Goal: Task Accomplishment & Management: Manage account settings

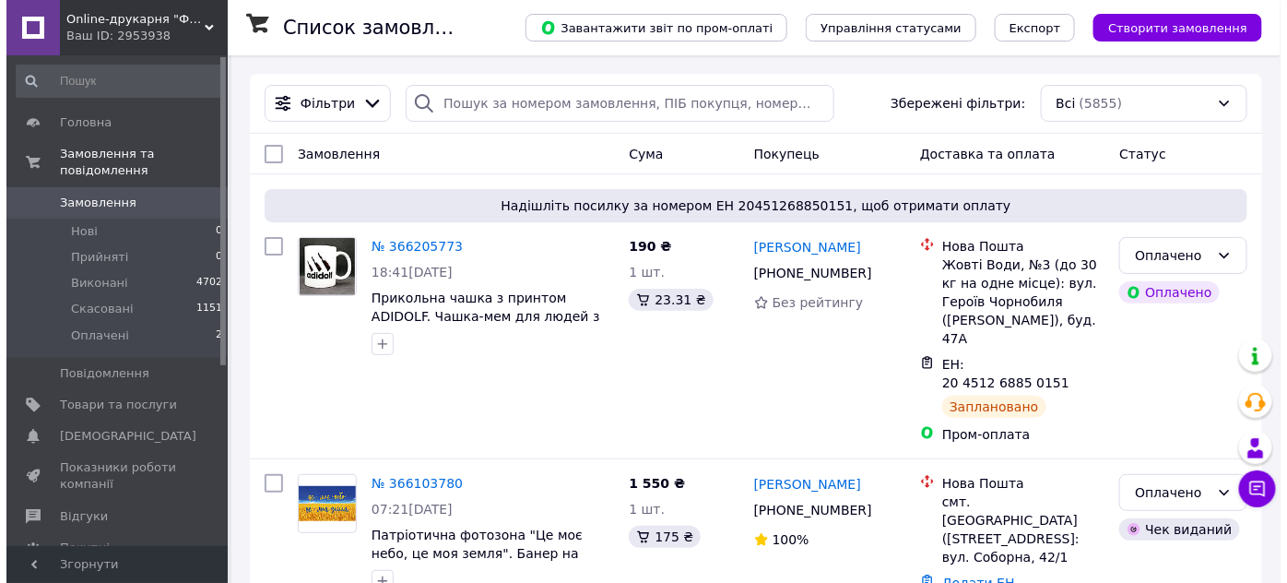
scroll to position [286, 0]
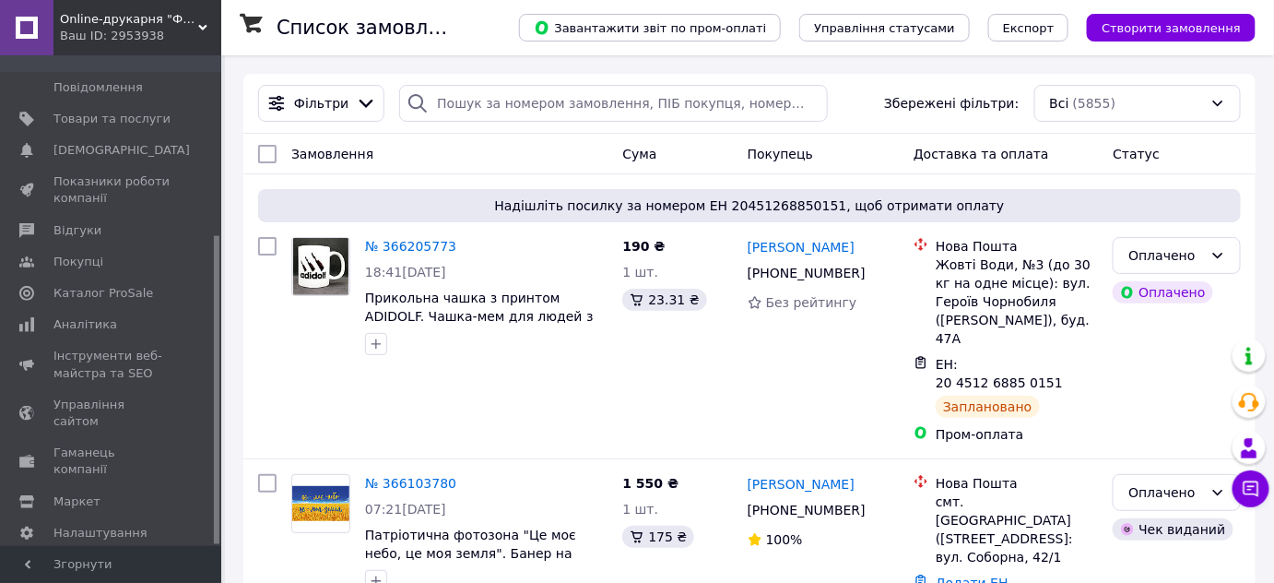
click at [219, 400] on div at bounding box center [217, 300] width 6 height 487
click at [82, 285] on span "Каталог ProSale" at bounding box center [103, 293] width 100 height 17
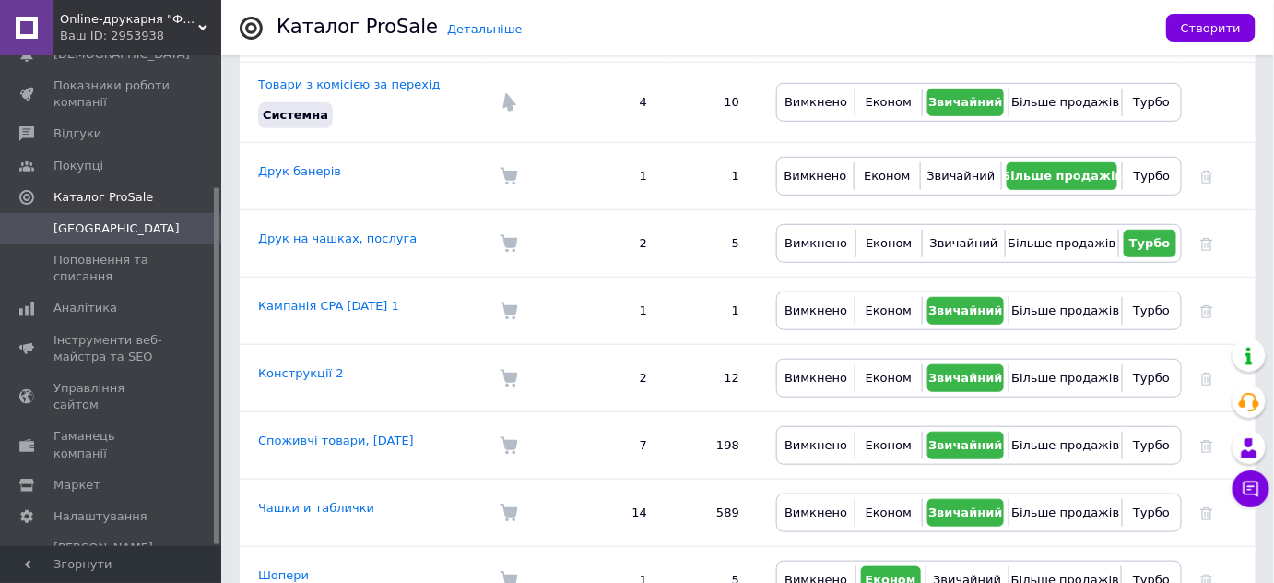
scroll to position [334, 0]
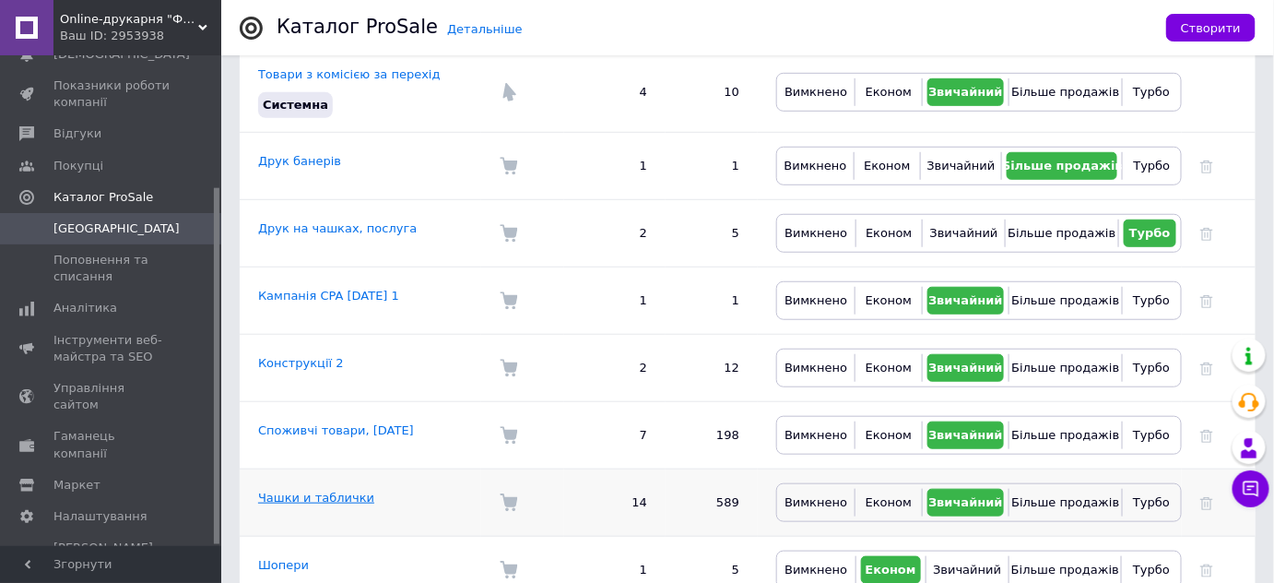
click at [323, 491] on link "Чашки и таблички" at bounding box center [316, 498] width 116 height 14
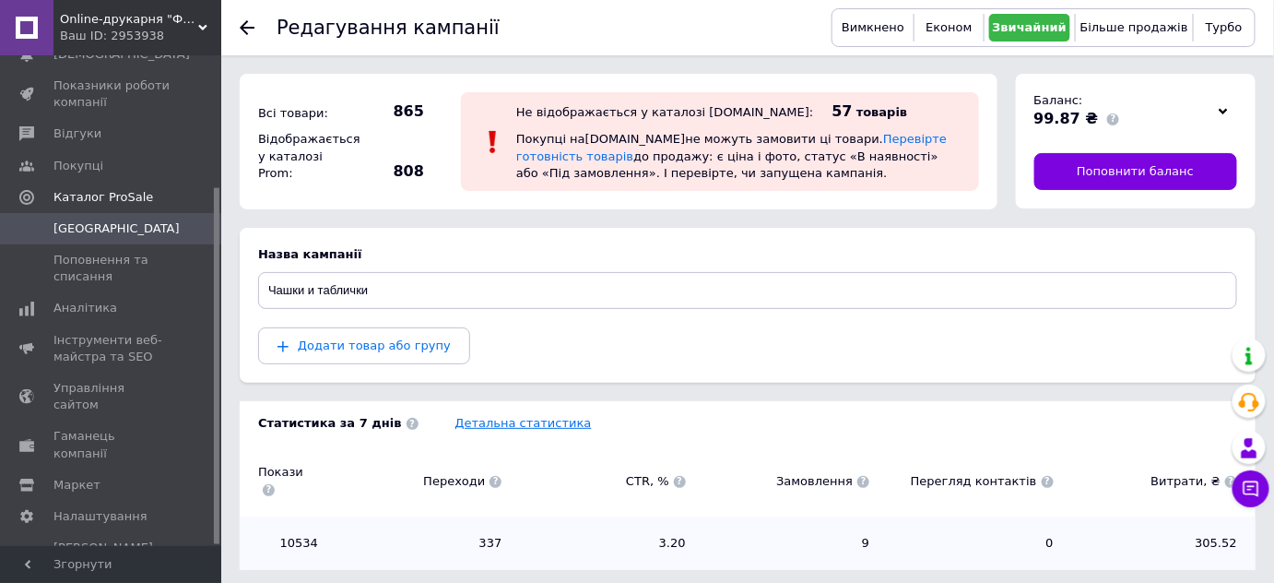
click at [469, 417] on link "Детальна статистика" at bounding box center [523, 423] width 136 height 14
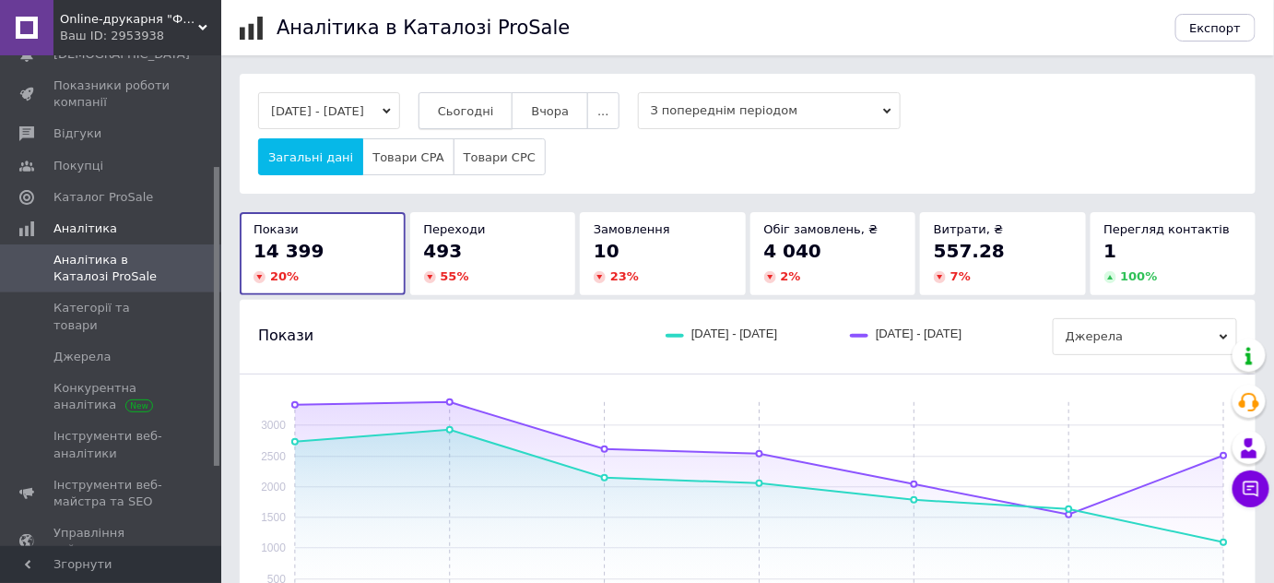
click at [485, 111] on span "Сьогодні" at bounding box center [466, 111] width 56 height 14
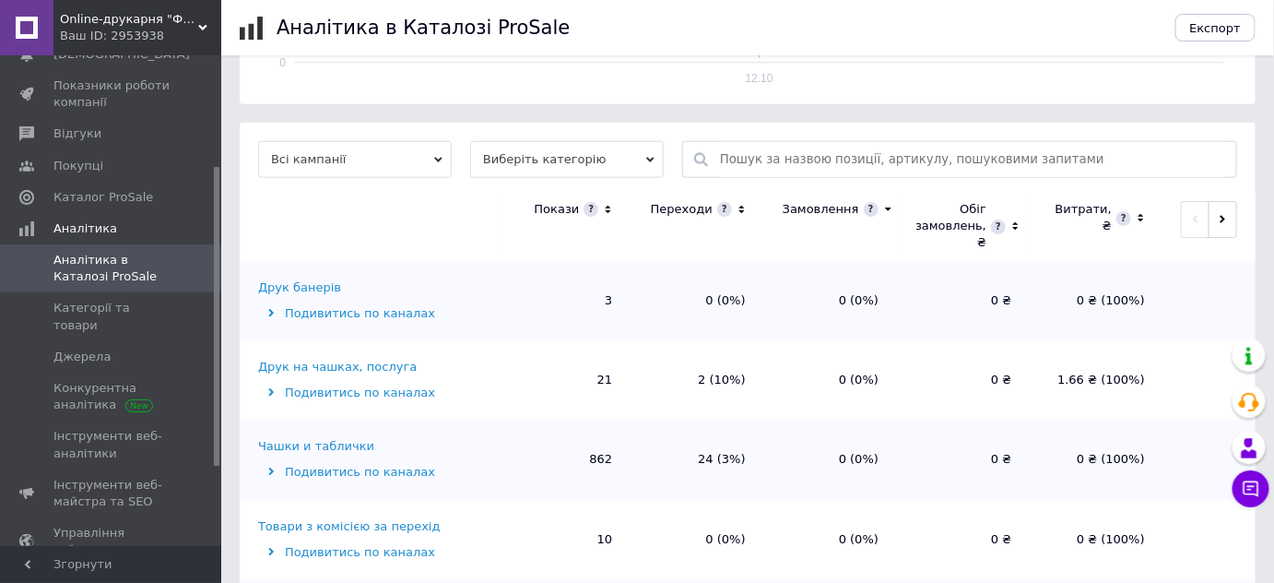
scroll to position [598, 0]
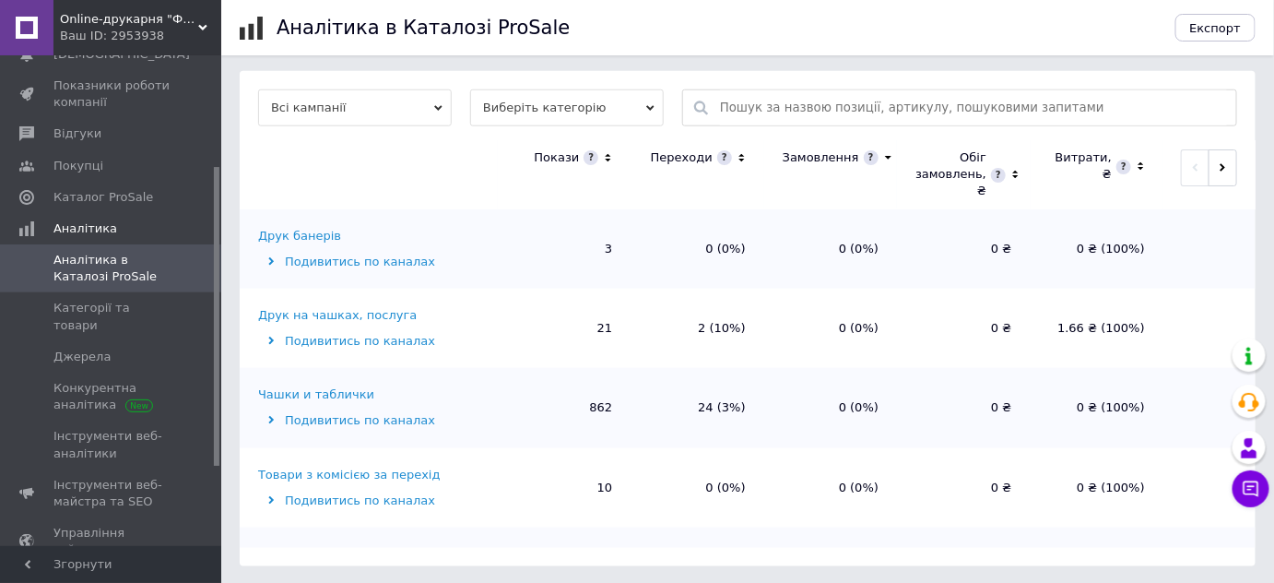
click at [307, 310] on div "Друк на чашках, послуга" at bounding box center [337, 315] width 159 height 17
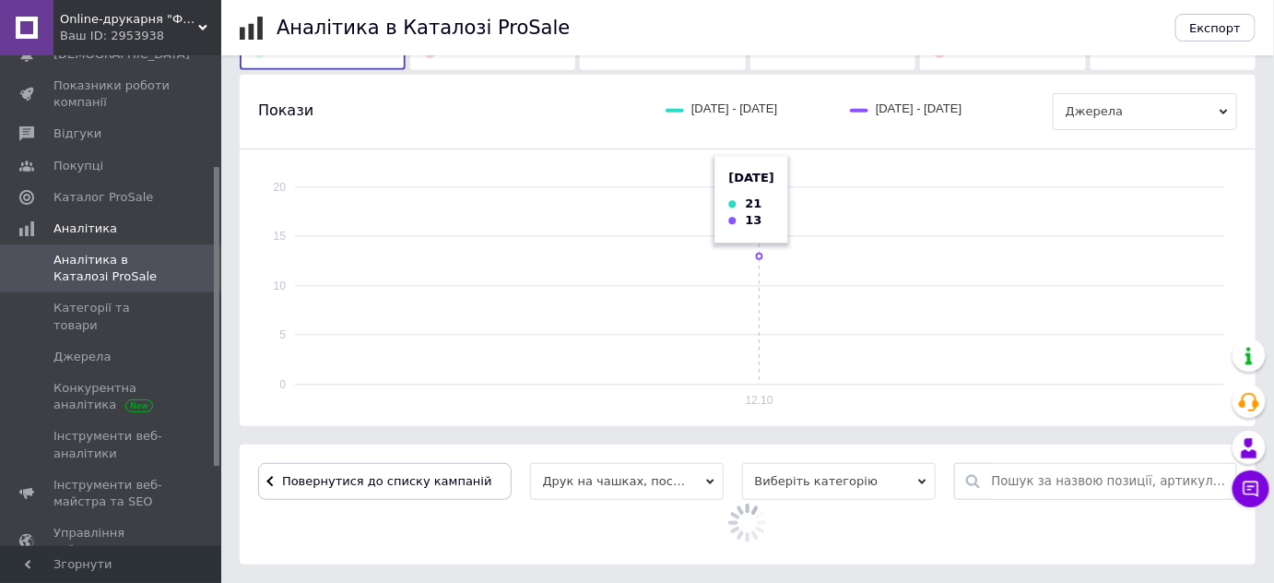
scroll to position [499, 0]
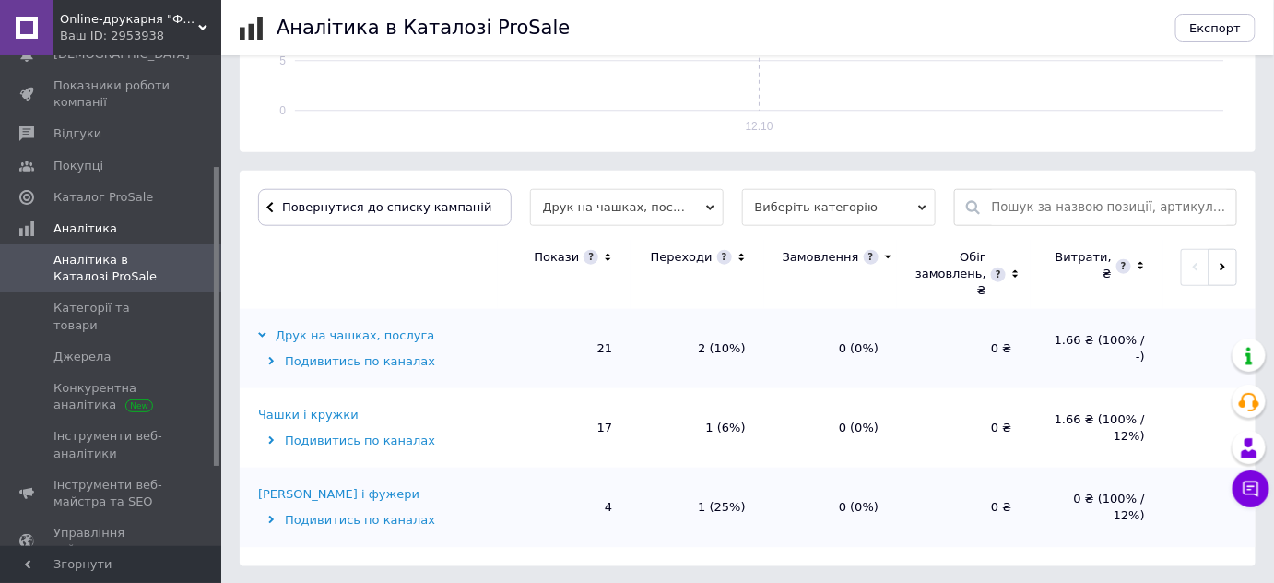
click at [322, 413] on div "Чашки і кружки" at bounding box center [308, 415] width 100 height 17
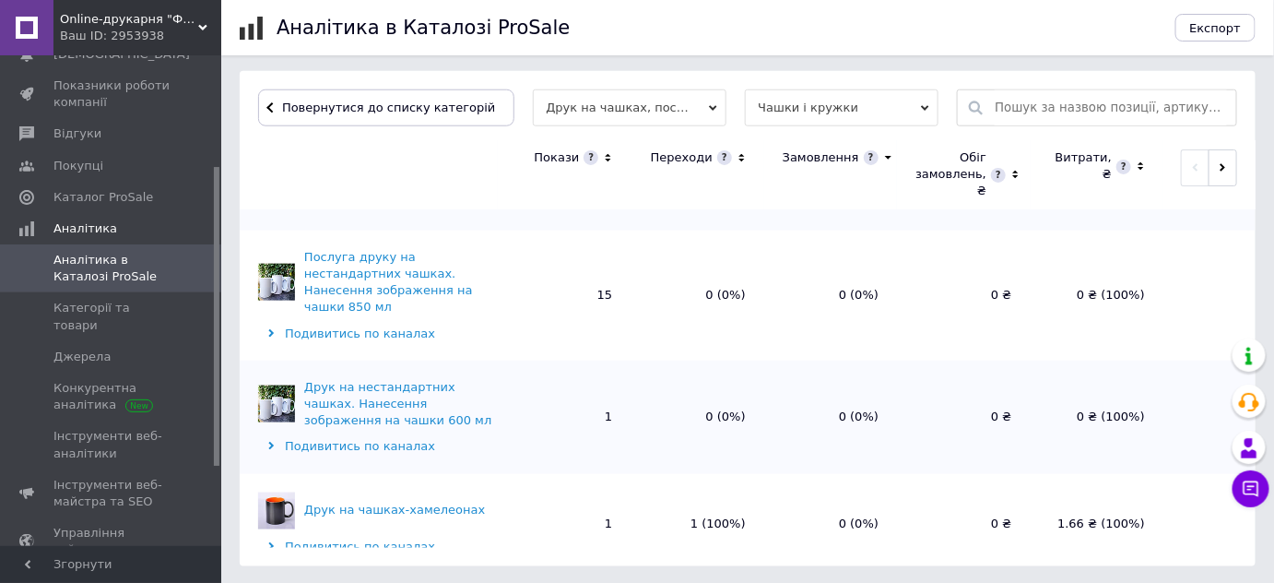
scroll to position [66, 0]
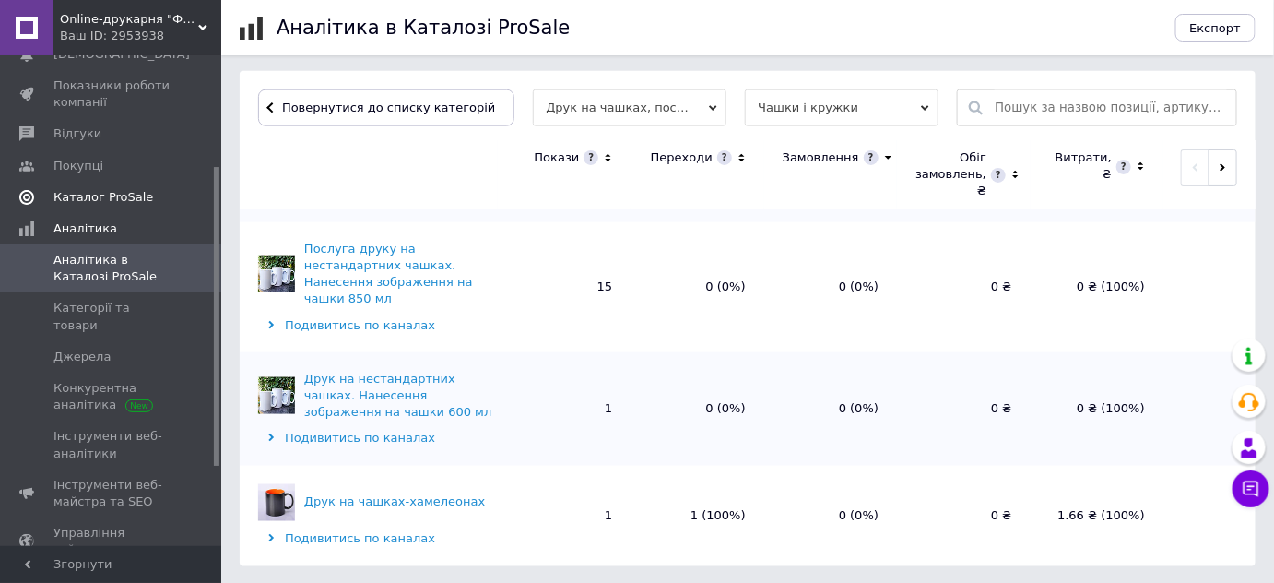
click at [86, 198] on span "Каталог ProSale" at bounding box center [103, 197] width 100 height 17
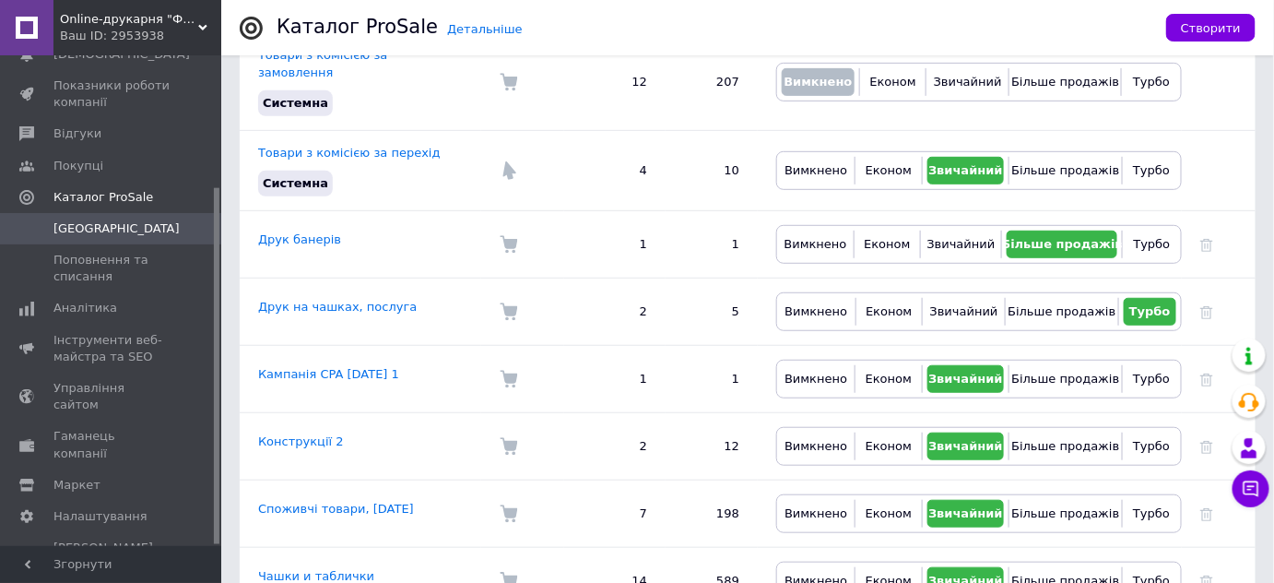
scroll to position [334, 0]
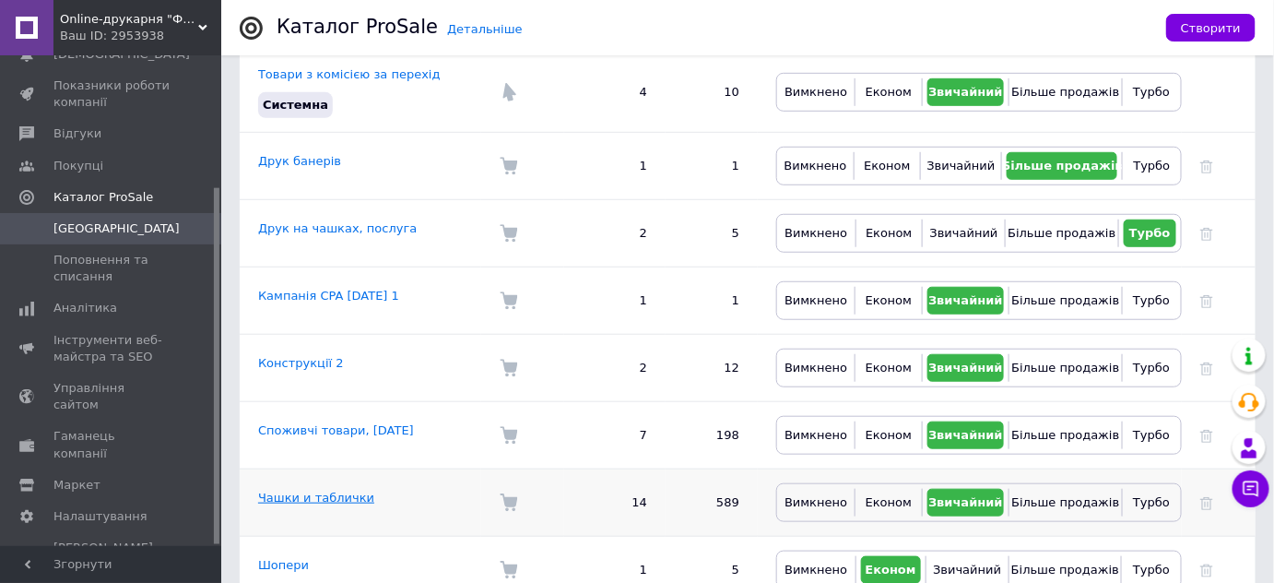
click at [349, 491] on link "Чашки и таблички" at bounding box center [316, 498] width 116 height 14
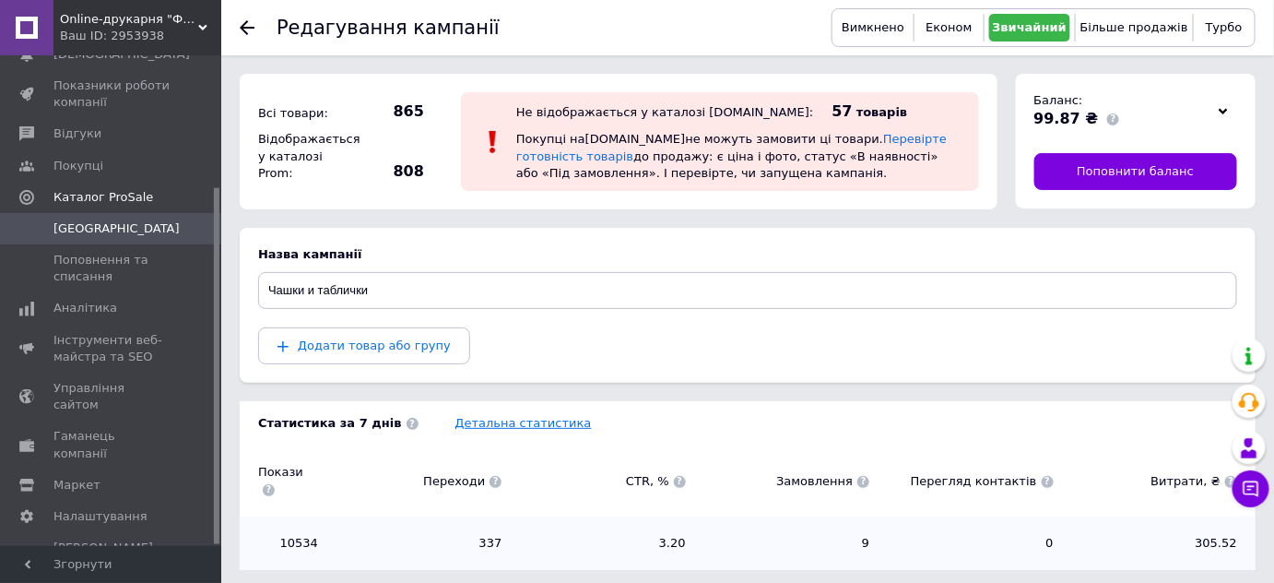
click at [475, 424] on link "Детальна статистика" at bounding box center [523, 423] width 136 height 14
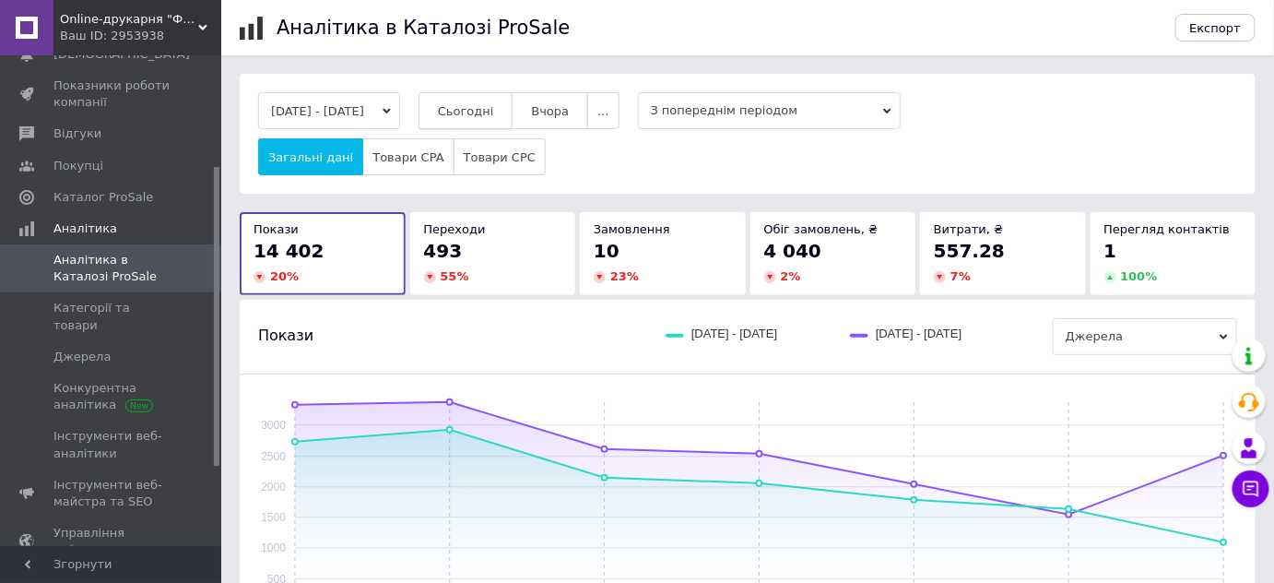
click at [494, 108] on span "Сьогодні" at bounding box center [466, 111] width 56 height 14
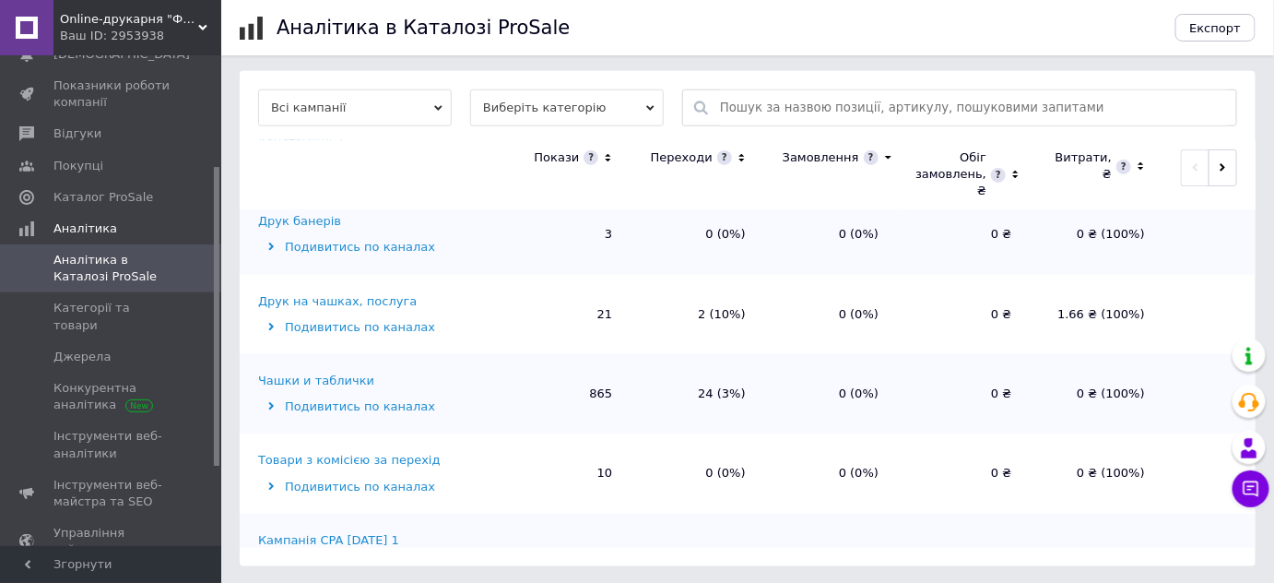
scroll to position [174, 0]
click at [308, 381] on div "Чашки и таблички" at bounding box center [316, 380] width 116 height 17
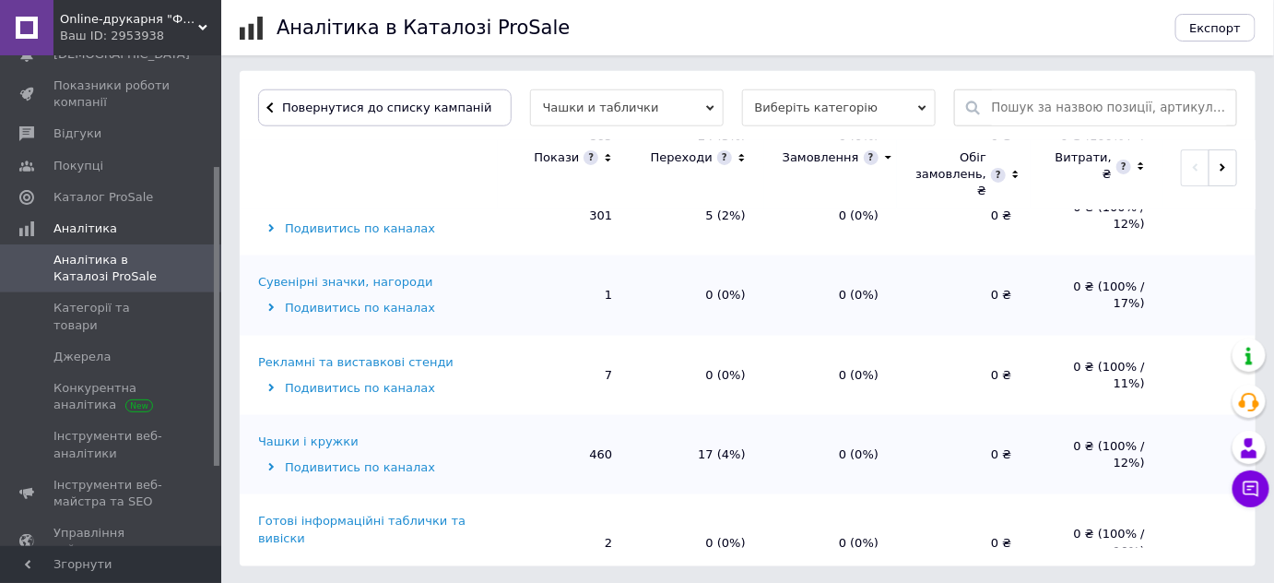
scroll to position [118, 0]
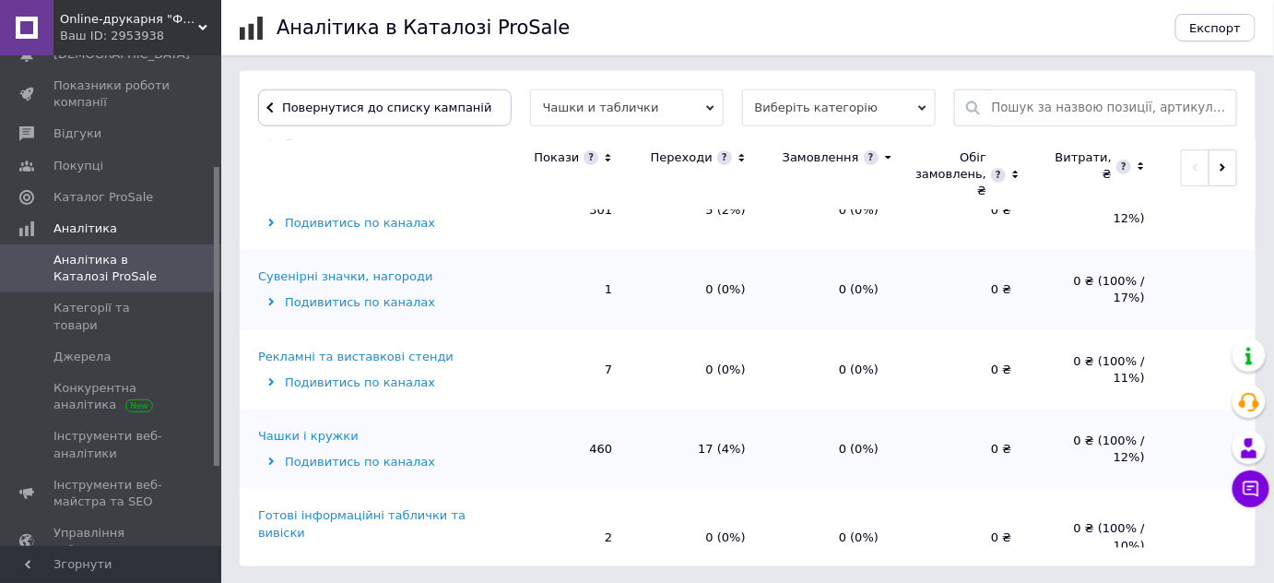
click at [319, 434] on div "Чашки і кружки" at bounding box center [308, 436] width 100 height 17
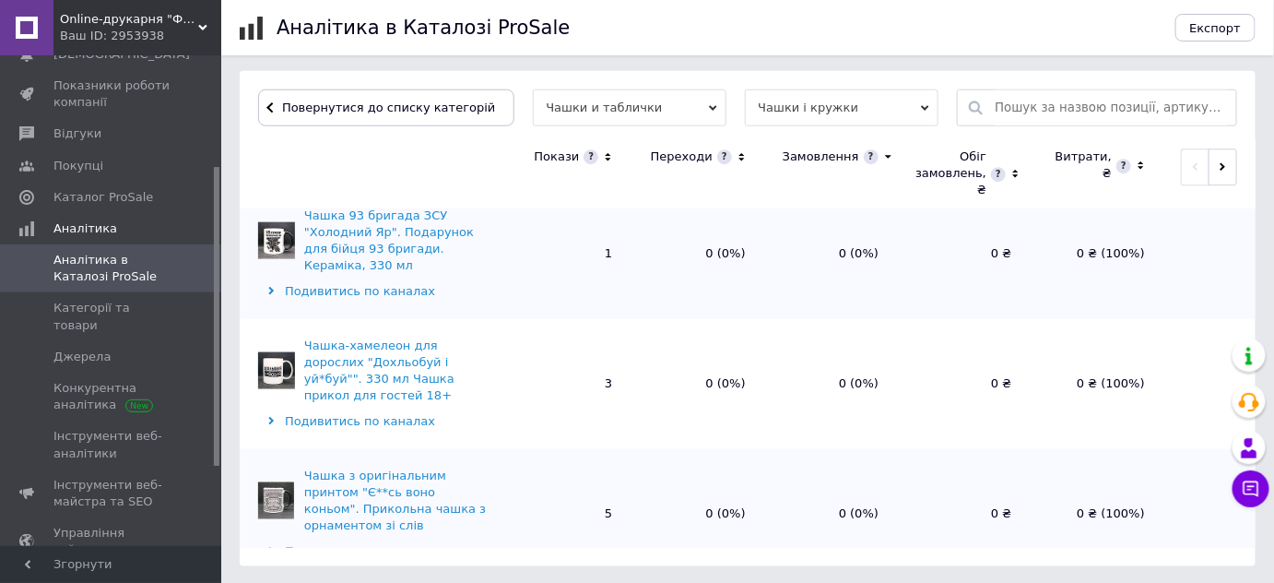
scroll to position [1861, 0]
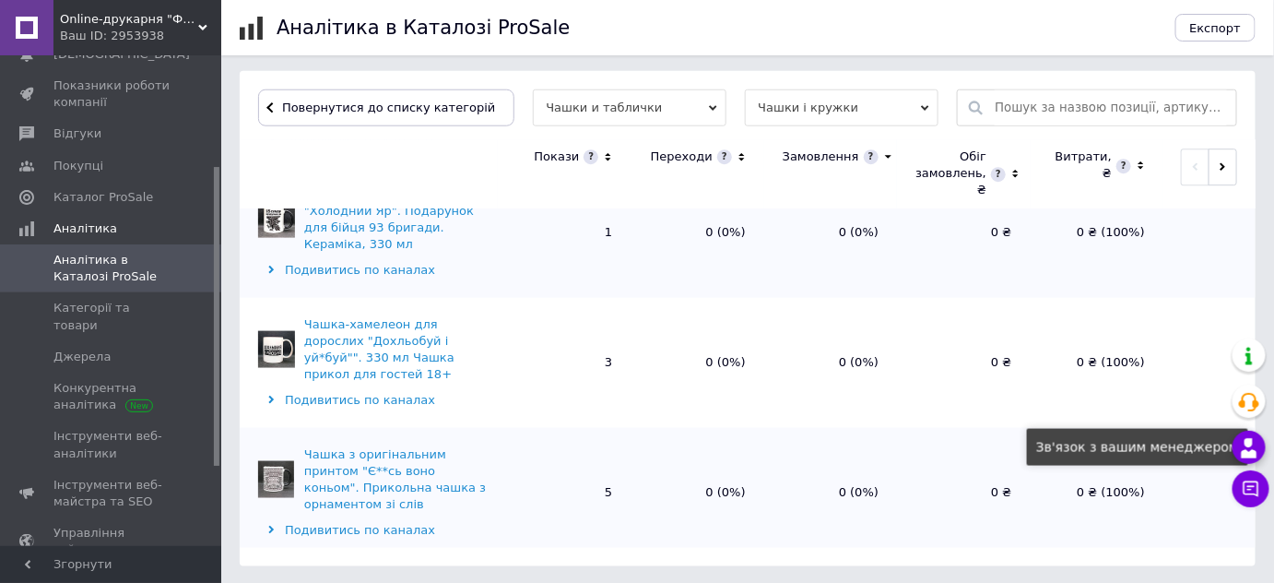
click at [1243, 461] on div at bounding box center [1249, 447] width 33 height 33
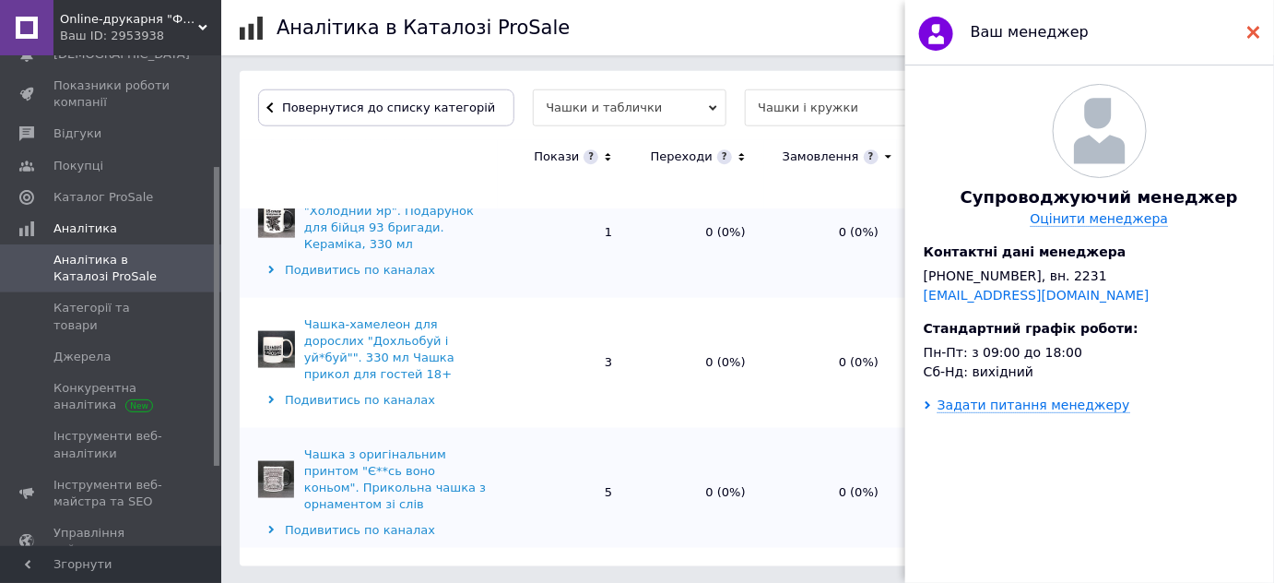
click at [1257, 40] on div at bounding box center [1253, 32] width 13 height 37
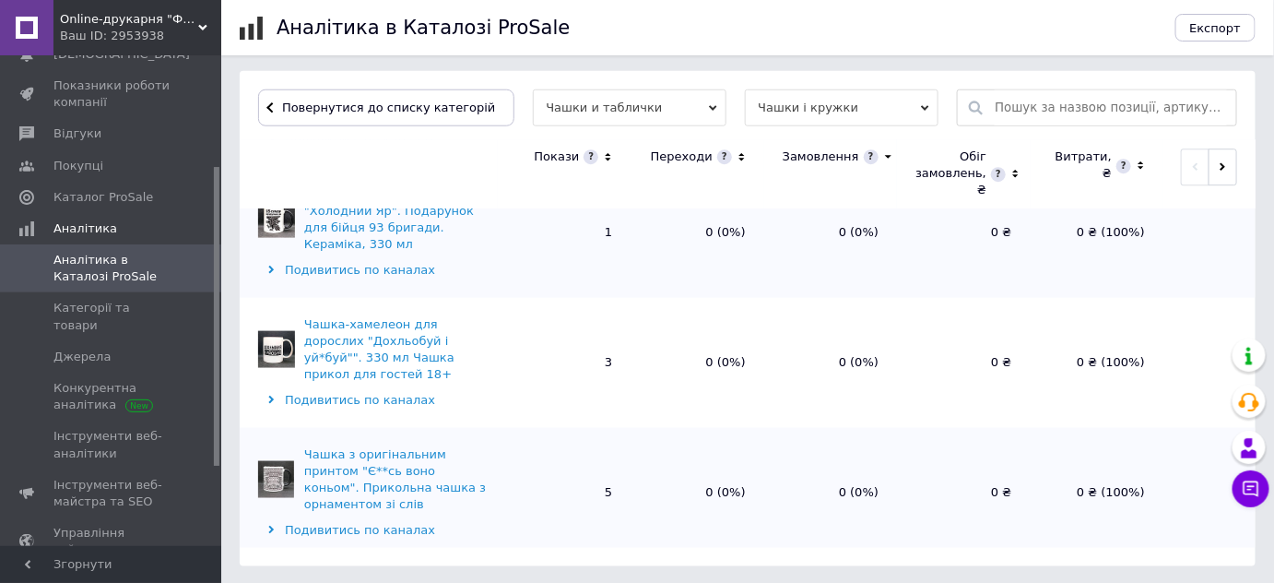
drag, startPoint x: 1253, startPoint y: 160, endPoint x: 1268, endPoint y: 566, distance: 406.0
drag, startPoint x: 1254, startPoint y: 150, endPoint x: 1262, endPoint y: 120, distance: 31.5
click at [1262, 120] on div "12.10.2025 - 12.10.2025 Сьогодні Вчора ... З попереднім періодом Загальні дані …" at bounding box center [747, 20] width 1053 height 1091
click at [128, 196] on span "Каталог ProSale" at bounding box center [103, 197] width 100 height 17
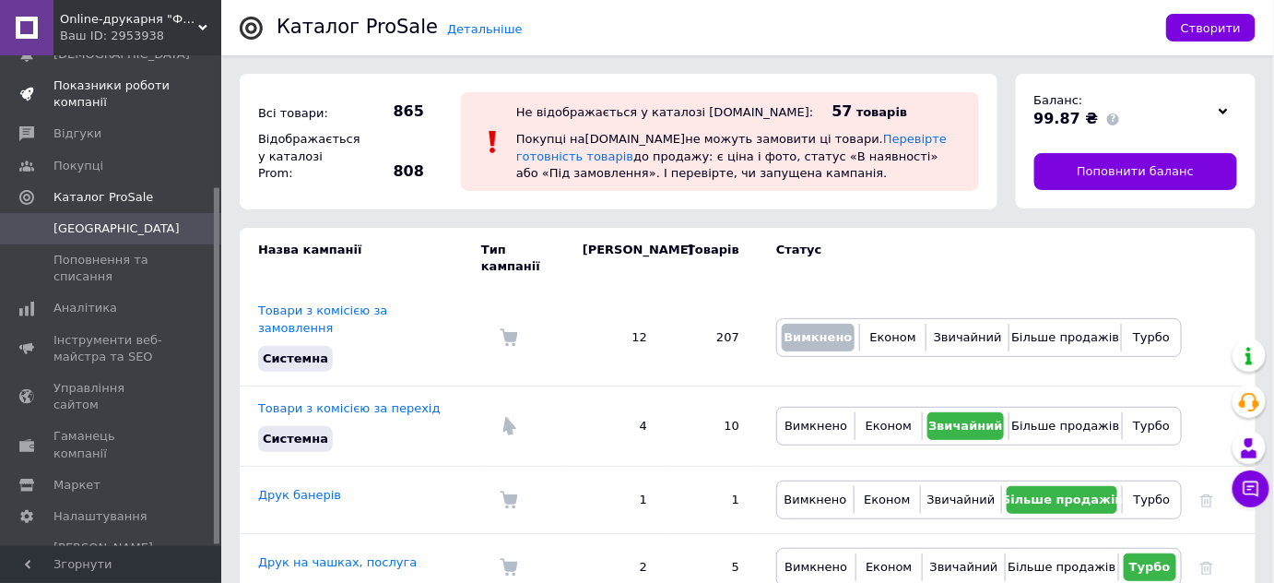
click at [118, 86] on span "Показники роботи компанії" at bounding box center [111, 93] width 117 height 33
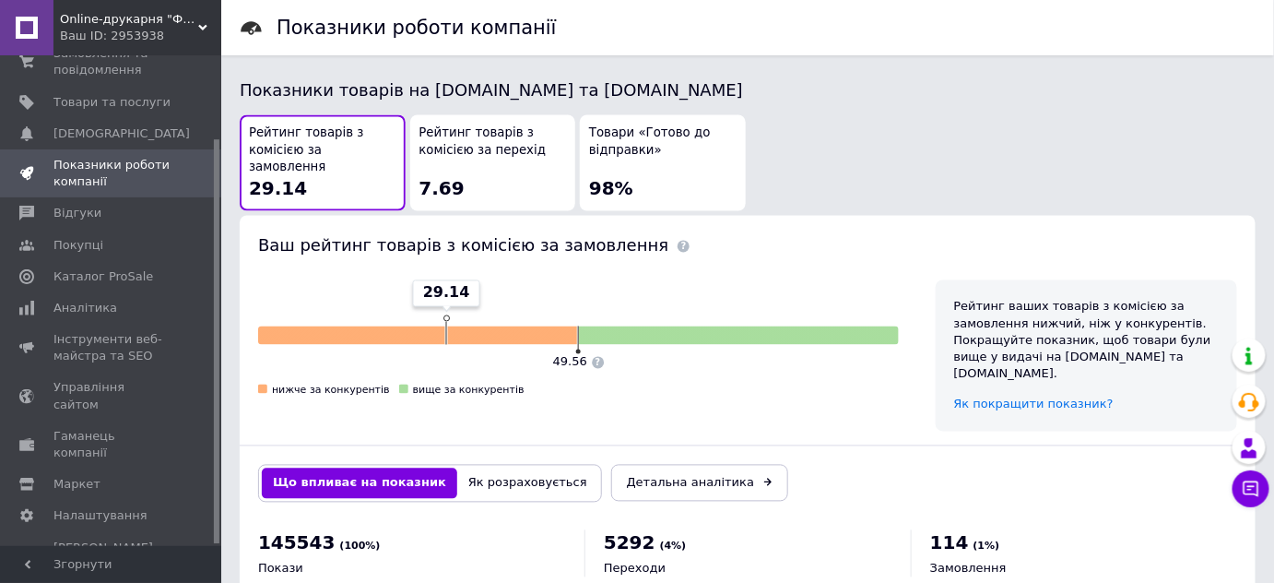
scroll to position [1027, 0]
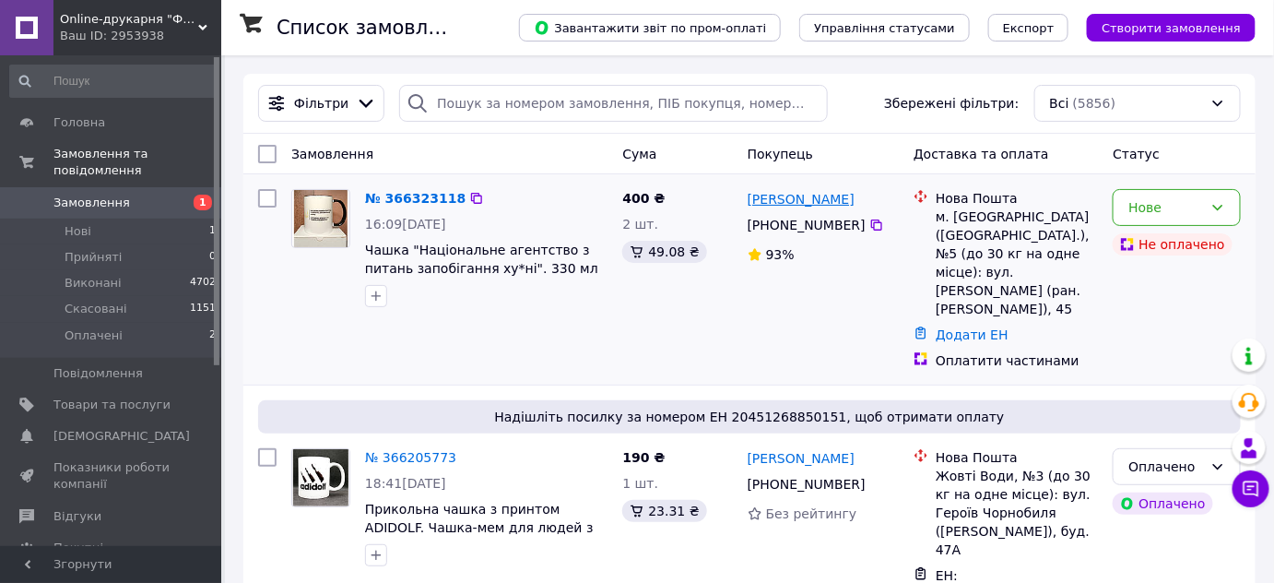
click at [818, 202] on link "Оксана Коломієць" at bounding box center [801, 199] width 107 height 18
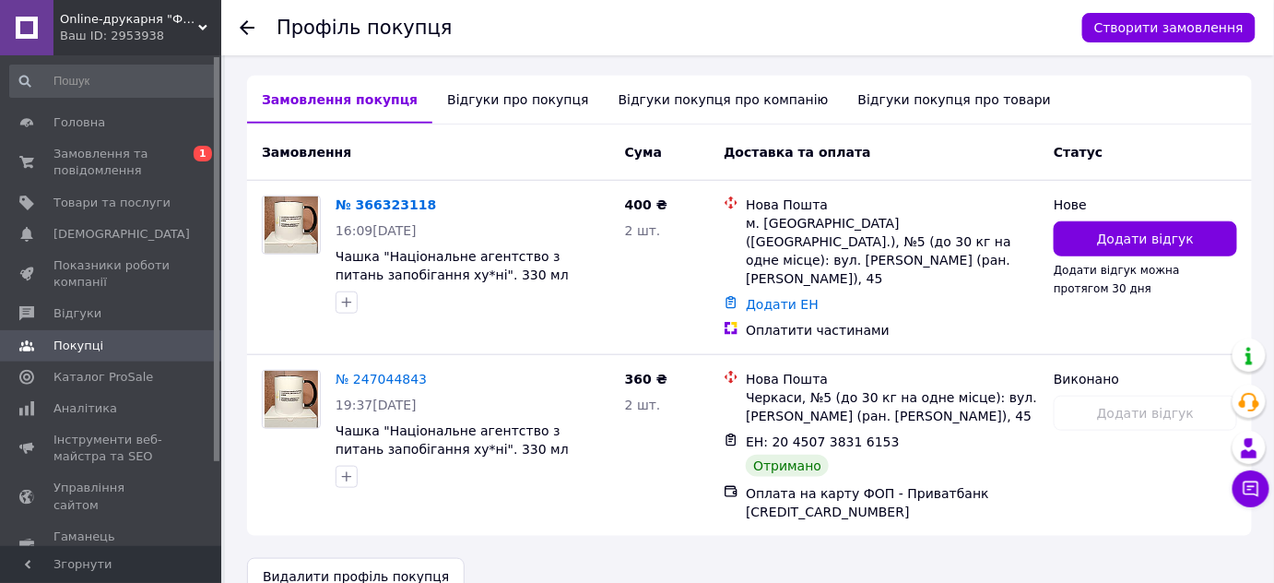
scroll to position [417, 0]
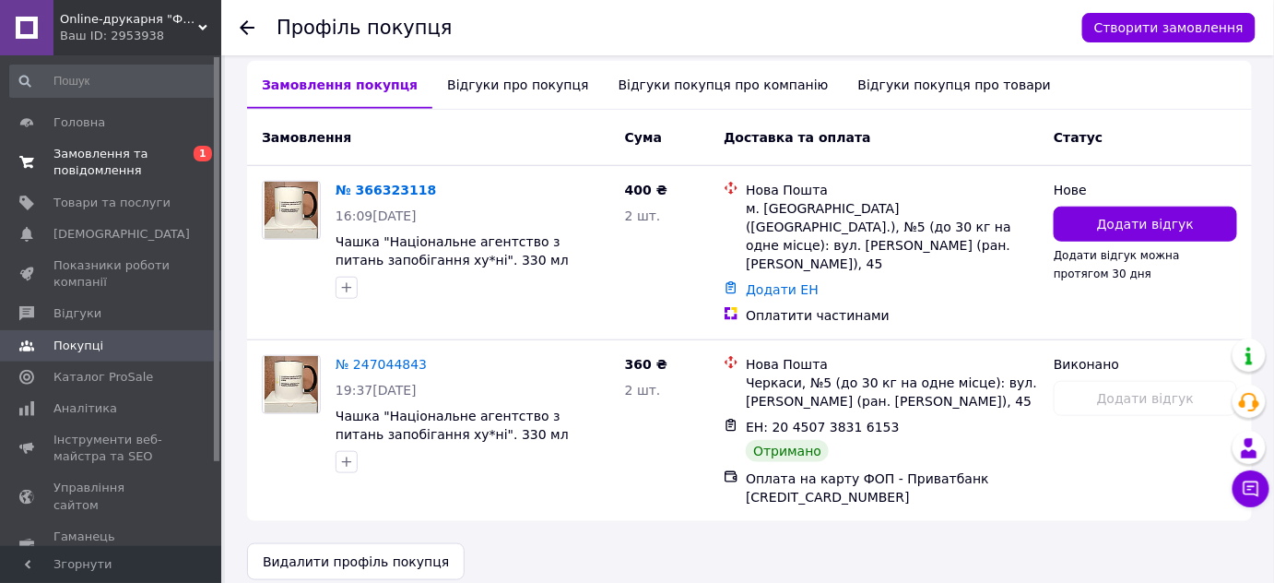
click at [124, 172] on span "Замовлення та повідомлення" at bounding box center [111, 162] width 117 height 33
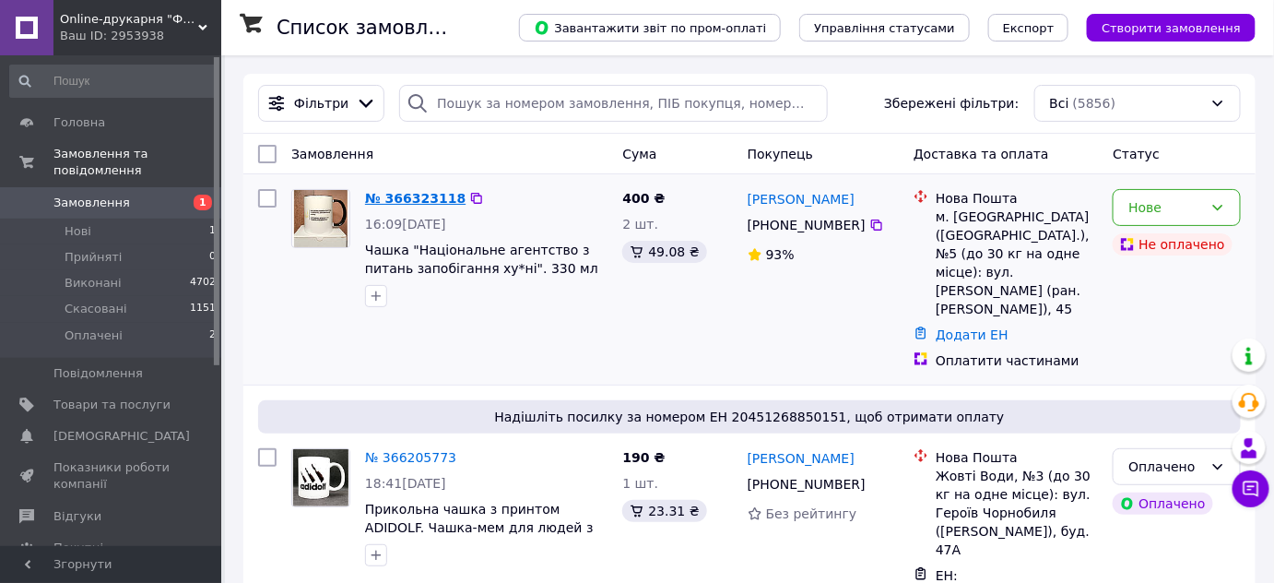
click at [405, 196] on link "№ 366323118" at bounding box center [415, 198] width 100 height 15
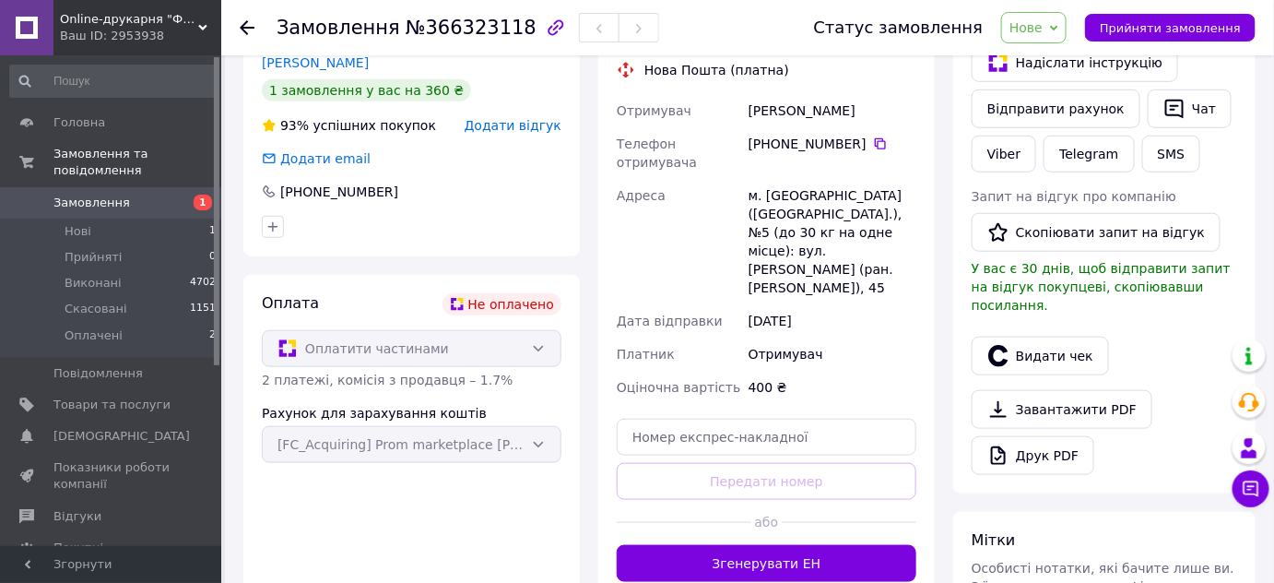
scroll to position [435, 0]
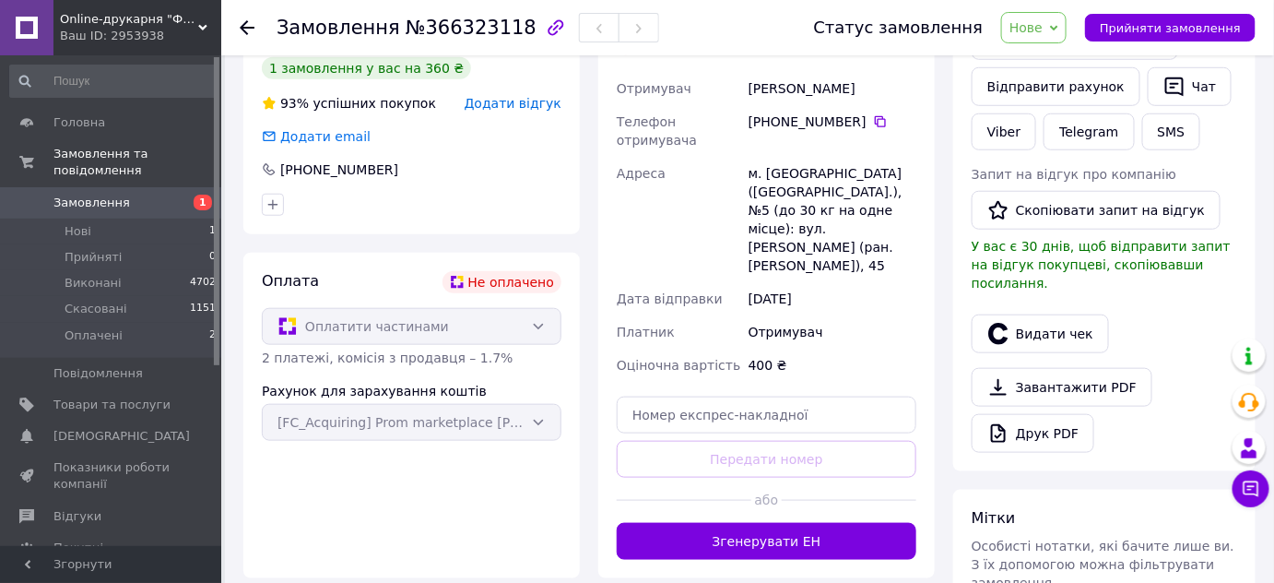
click at [1160, 41] on div "Статус замовлення Нове Прийнято Виконано Скасовано Оплачено Прийняти замовлення" at bounding box center [1026, 27] width 460 height 31
click at [1152, 34] on span "Прийняти замовлення" at bounding box center [1170, 28] width 141 height 14
click at [106, 195] on span "Замовлення" at bounding box center [91, 203] width 77 height 17
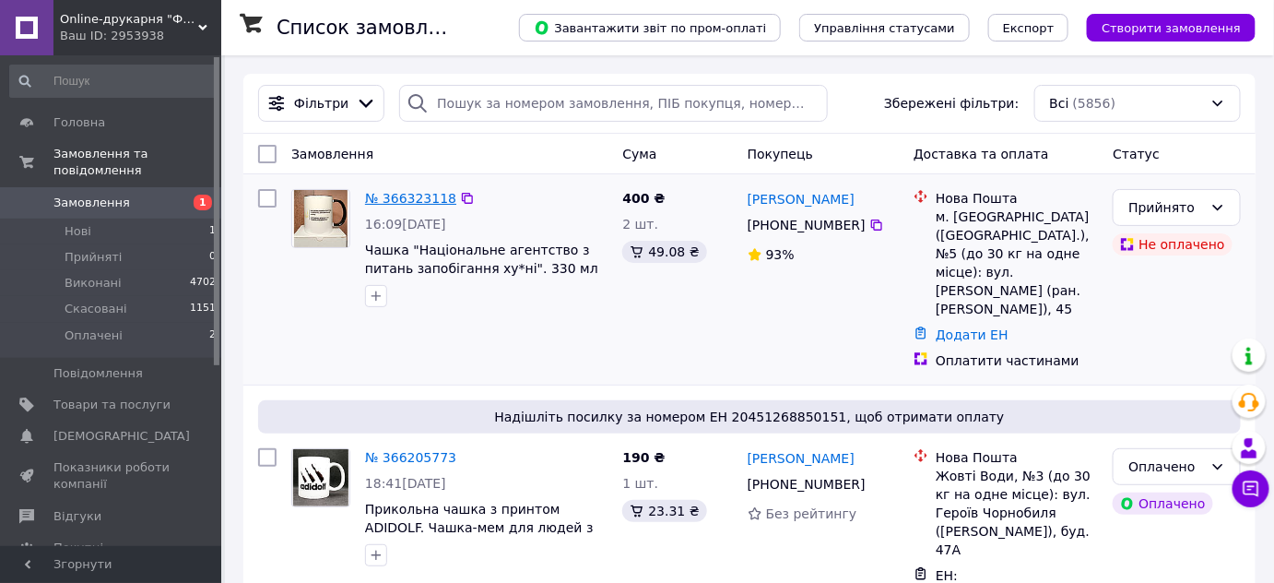
click at [413, 199] on link "№ 366323118" at bounding box center [410, 198] width 91 height 15
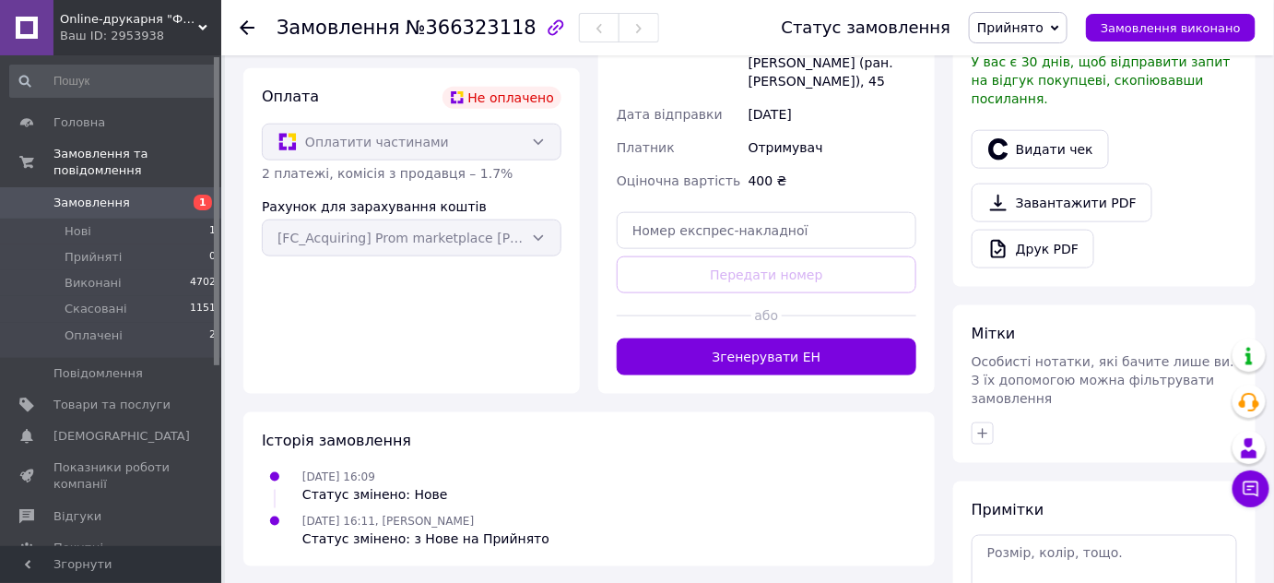
scroll to position [625, 0]
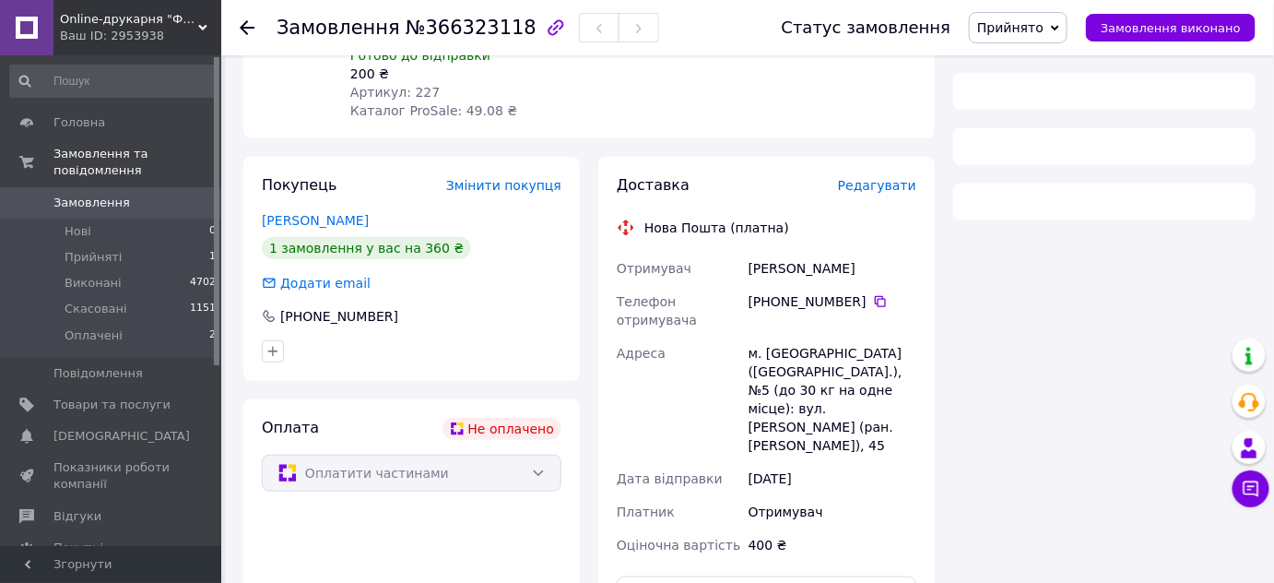
scroll to position [260, 0]
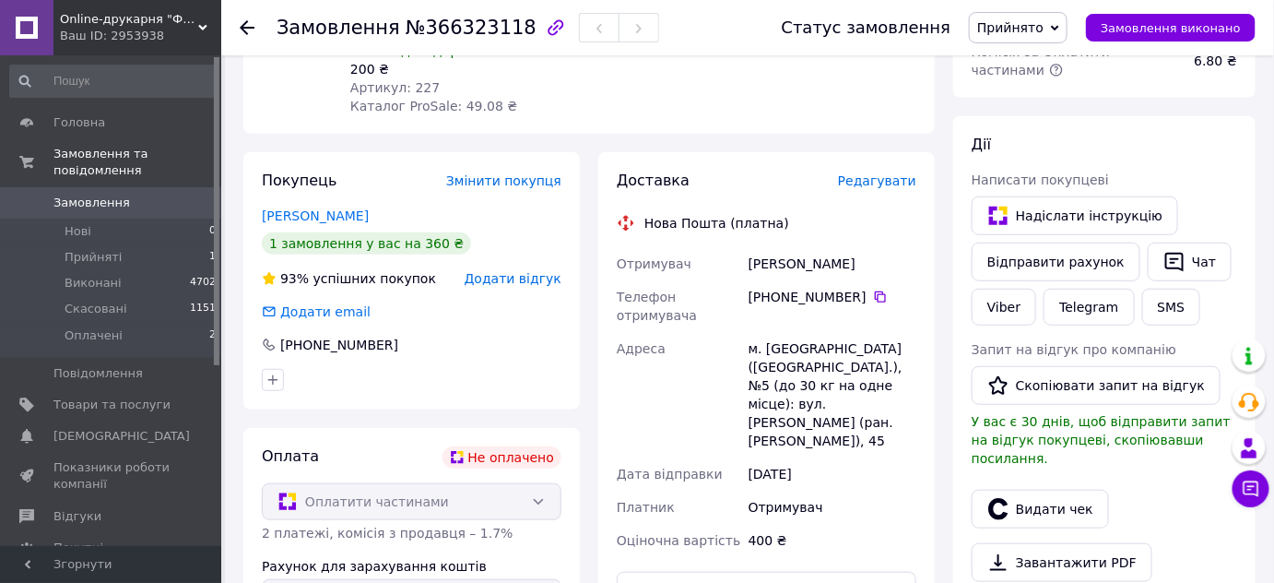
click at [77, 195] on span "Замовлення" at bounding box center [91, 203] width 77 height 17
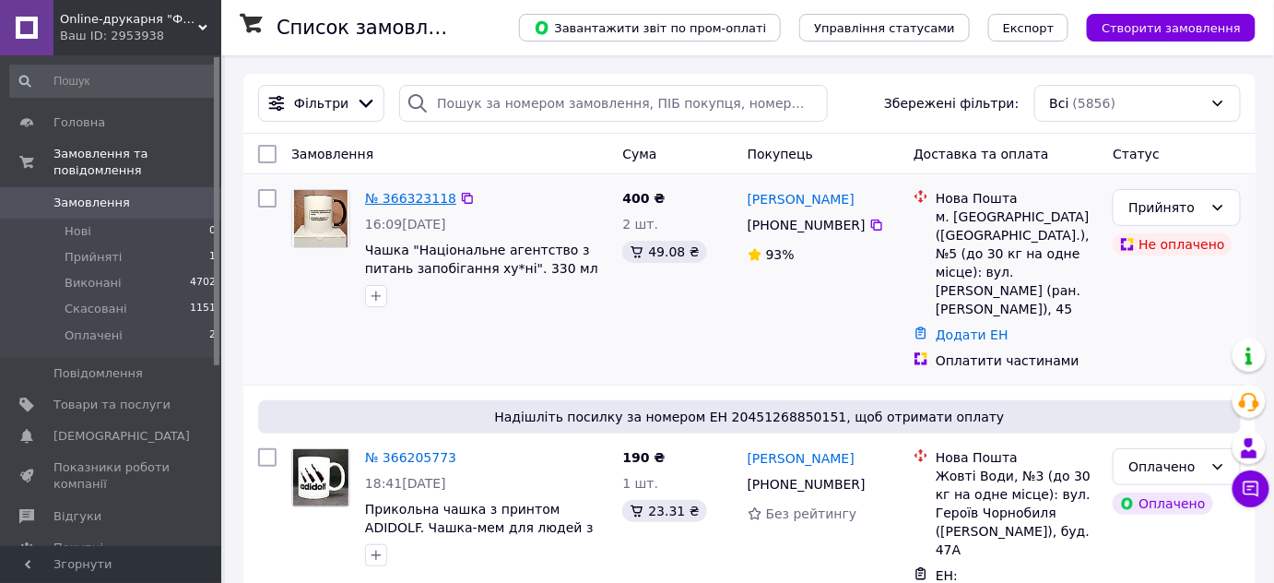
click at [406, 194] on link "№ 366323118" at bounding box center [410, 198] width 91 height 15
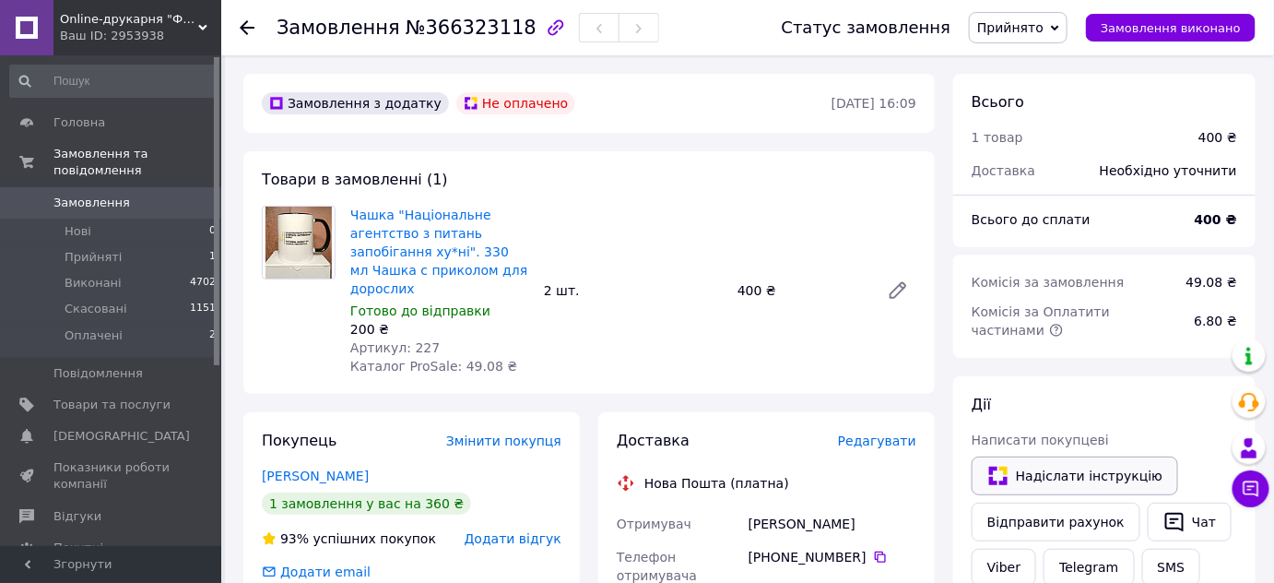
click at [1060, 467] on button "Надіслати інструкцію" at bounding box center [1075, 475] width 207 height 39
click at [115, 195] on span "Замовлення" at bounding box center [91, 203] width 77 height 17
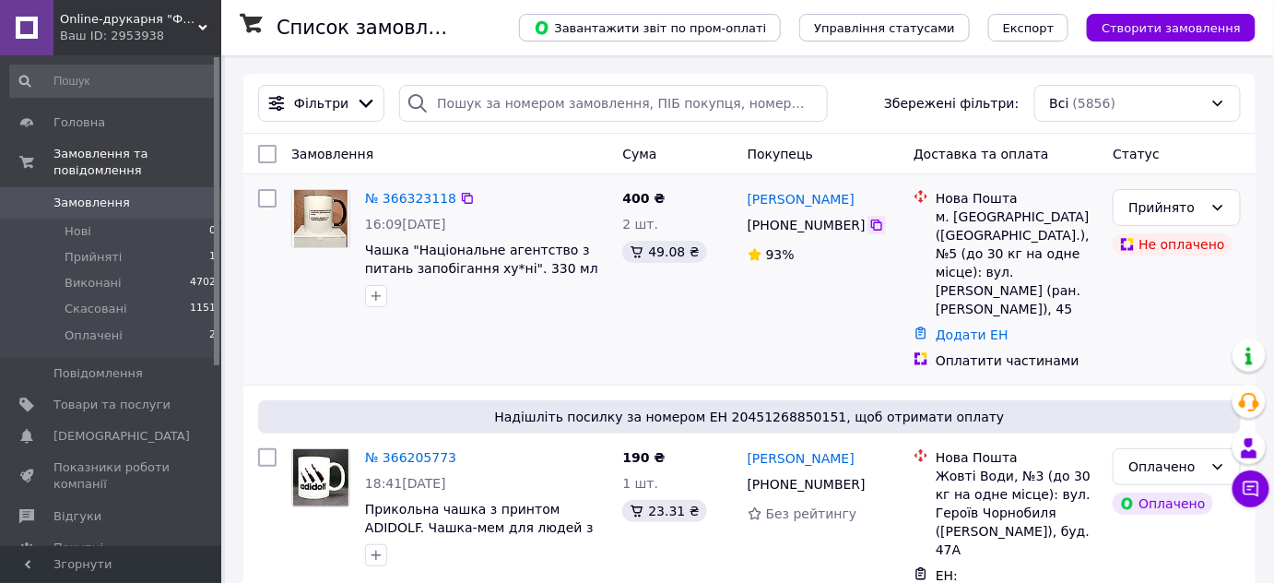
click at [871, 223] on icon at bounding box center [876, 224] width 11 height 11
click at [869, 225] on icon at bounding box center [876, 225] width 15 height 15
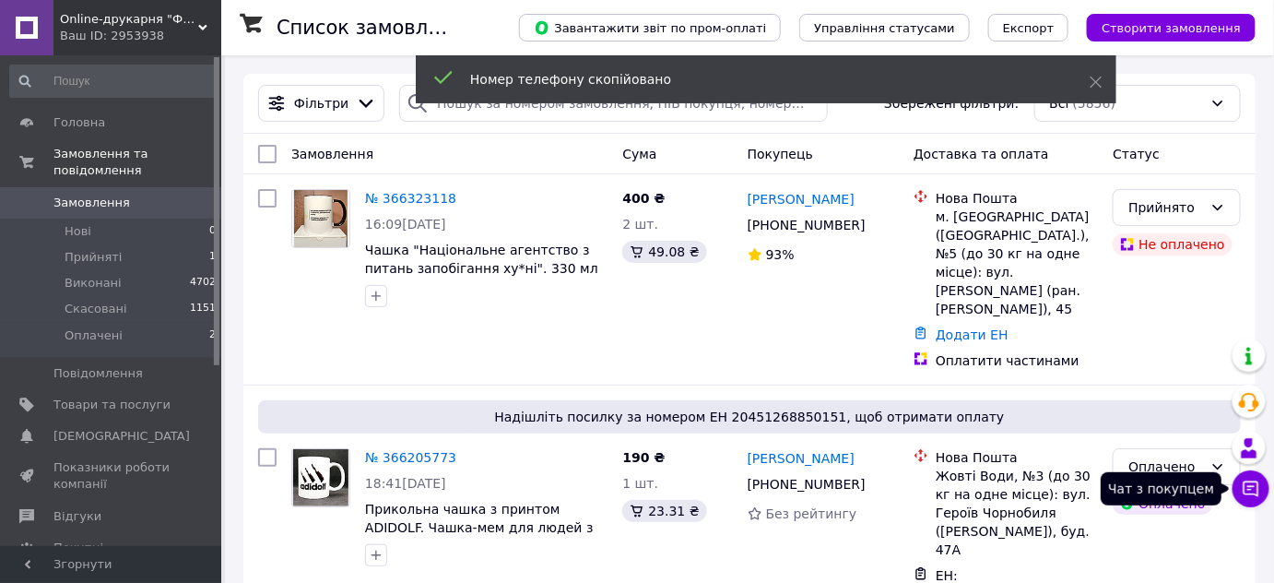
click at [1246, 493] on icon at bounding box center [1252, 489] width 16 height 16
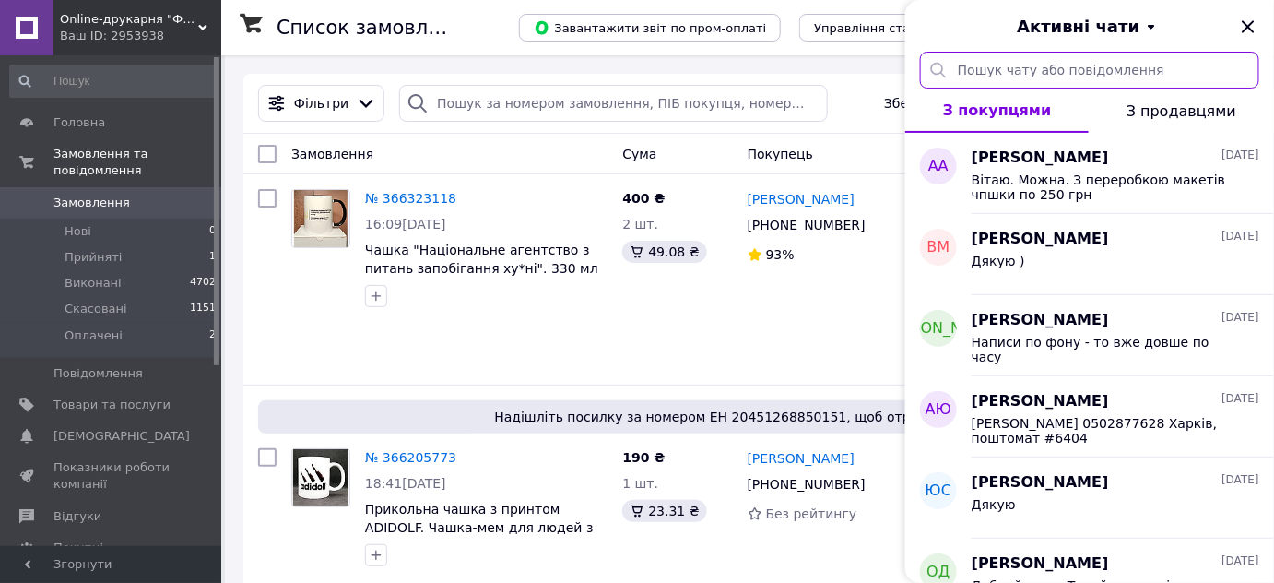
click at [984, 72] on input "text" at bounding box center [1089, 70] width 339 height 37
paste input "[PHONE_NUMBER]"
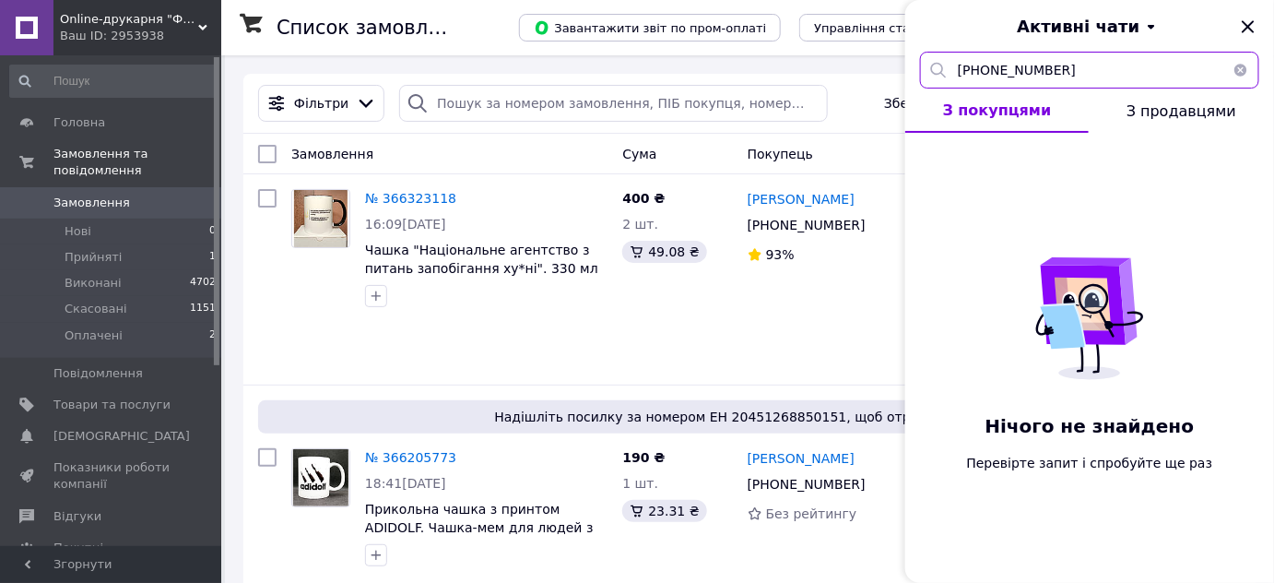
type input "+380681596757"
click at [1246, 70] on button "button" at bounding box center [1241, 70] width 37 height 37
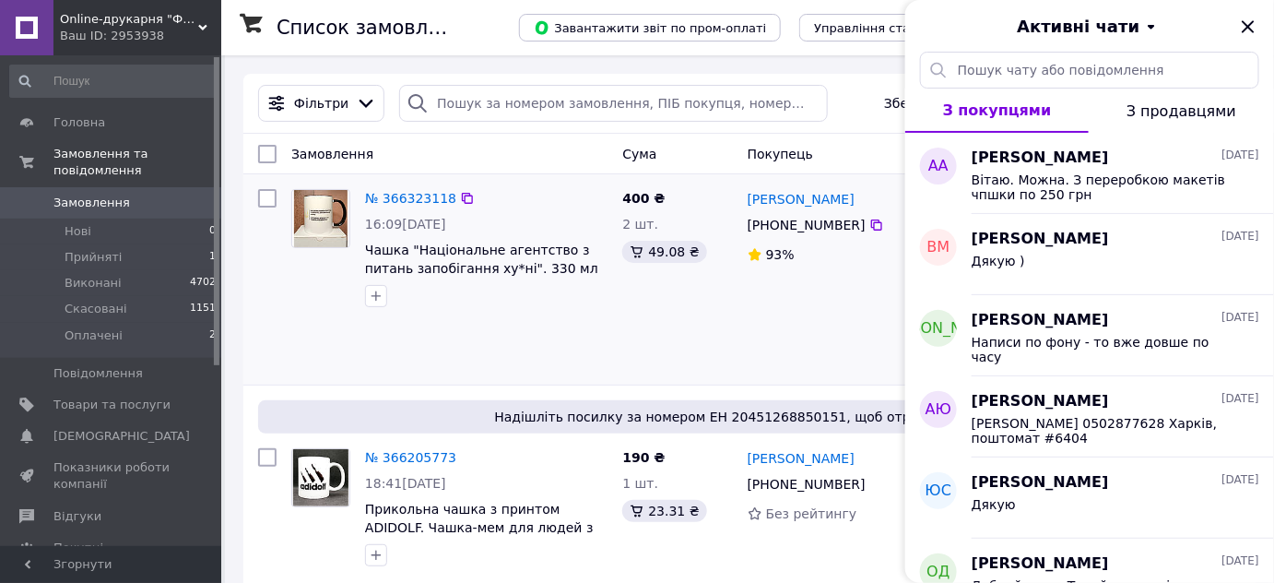
click at [856, 265] on div "93%" at bounding box center [823, 255] width 151 height 26
click at [1251, 23] on icon "Закрити" at bounding box center [1248, 26] width 12 height 12
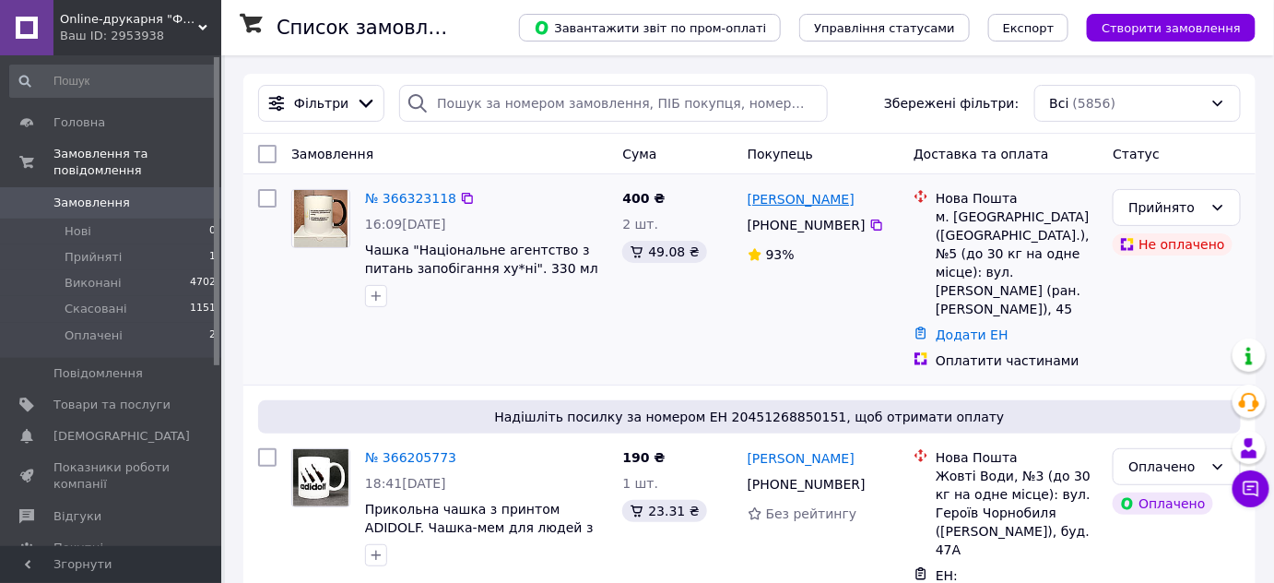
click at [773, 204] on link "[PERSON_NAME]" at bounding box center [801, 199] width 107 height 18
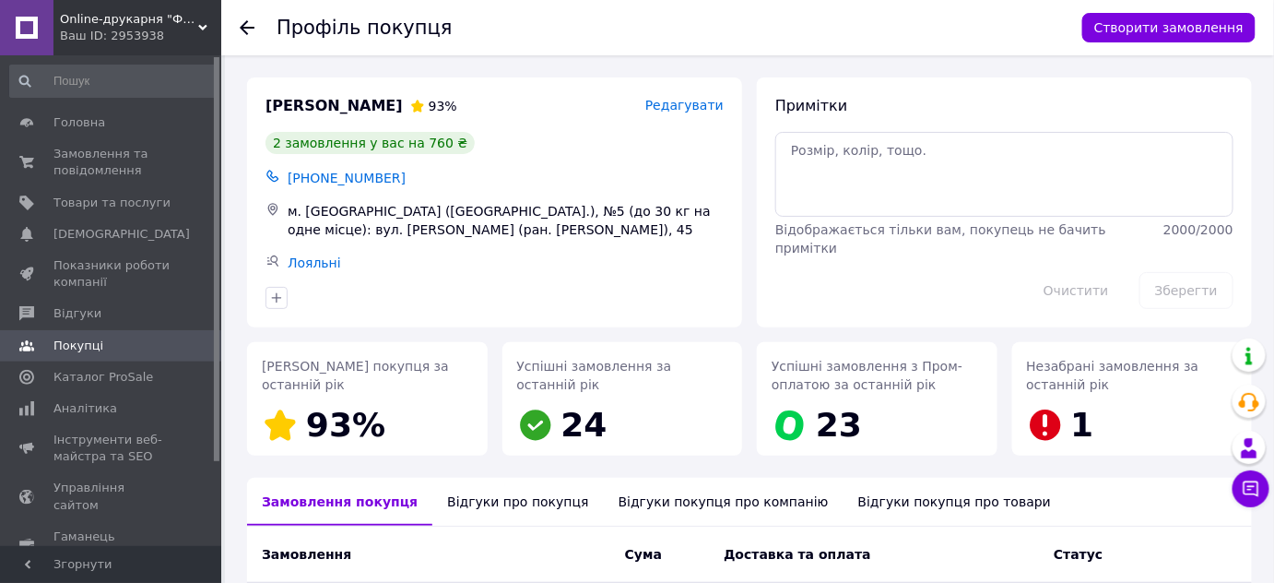
click at [472, 499] on div "Відгуки про покупця" at bounding box center [517, 502] width 171 height 48
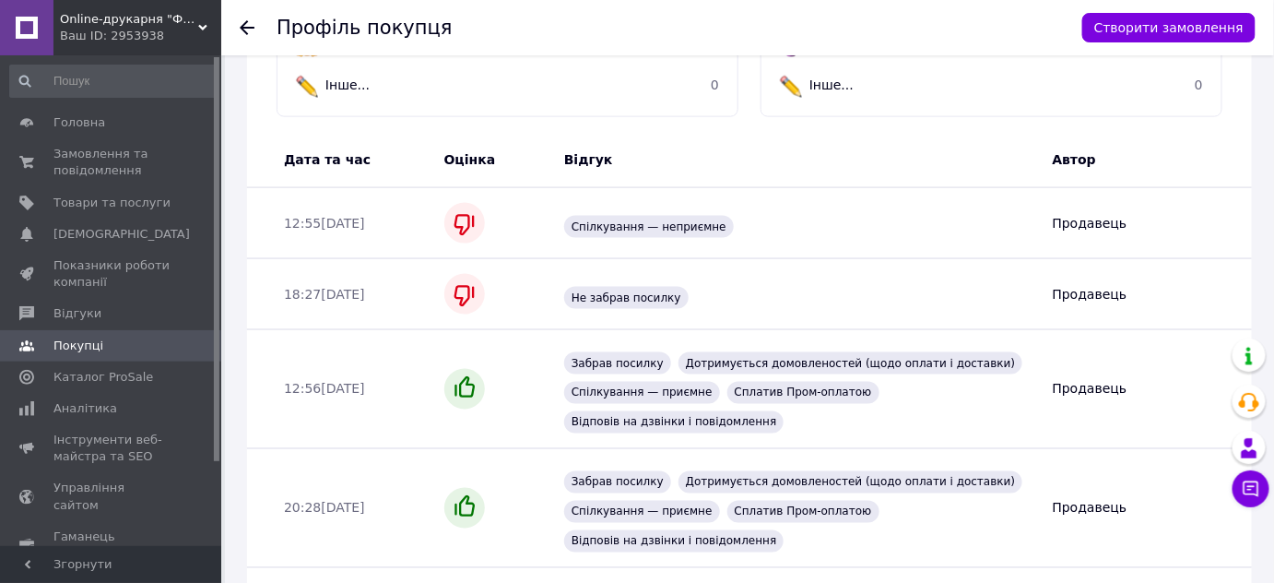
scroll to position [656, 0]
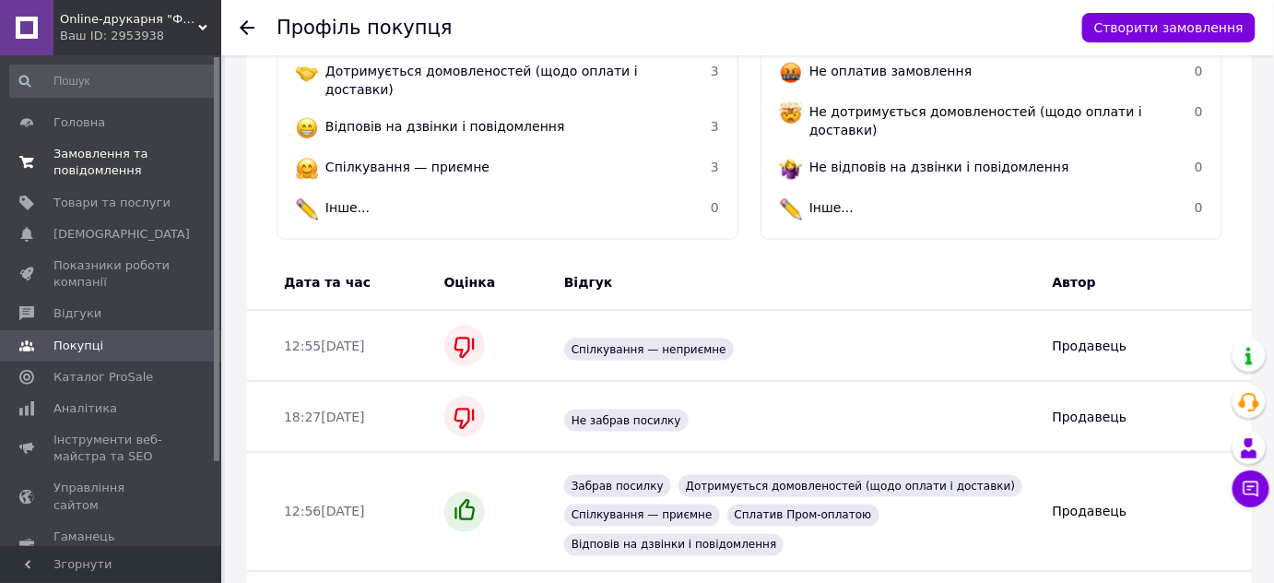
click at [91, 153] on span "Замовлення та повідомлення" at bounding box center [111, 162] width 117 height 33
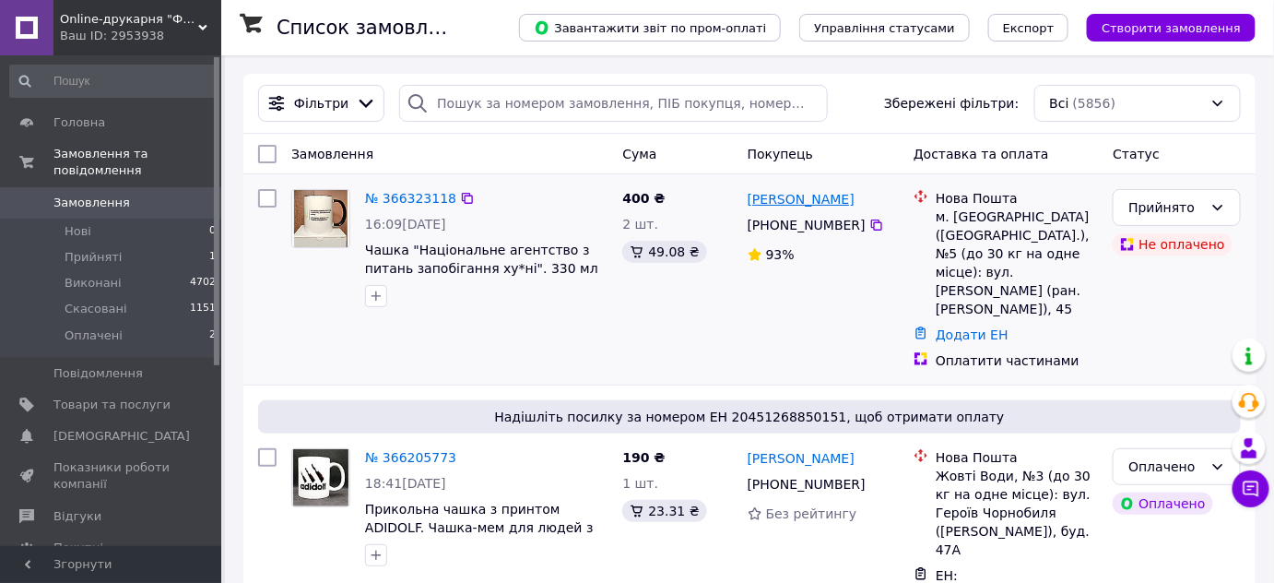
click at [810, 203] on link "[PERSON_NAME]" at bounding box center [801, 199] width 107 height 18
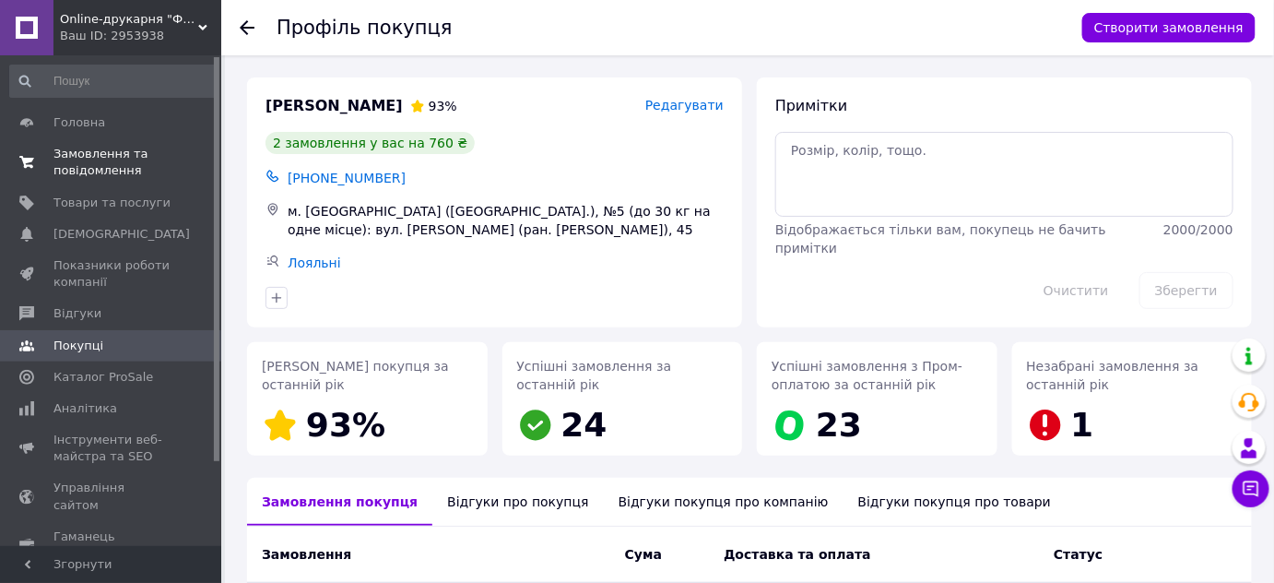
click at [105, 166] on span "Замовлення та повідомлення" at bounding box center [111, 162] width 117 height 33
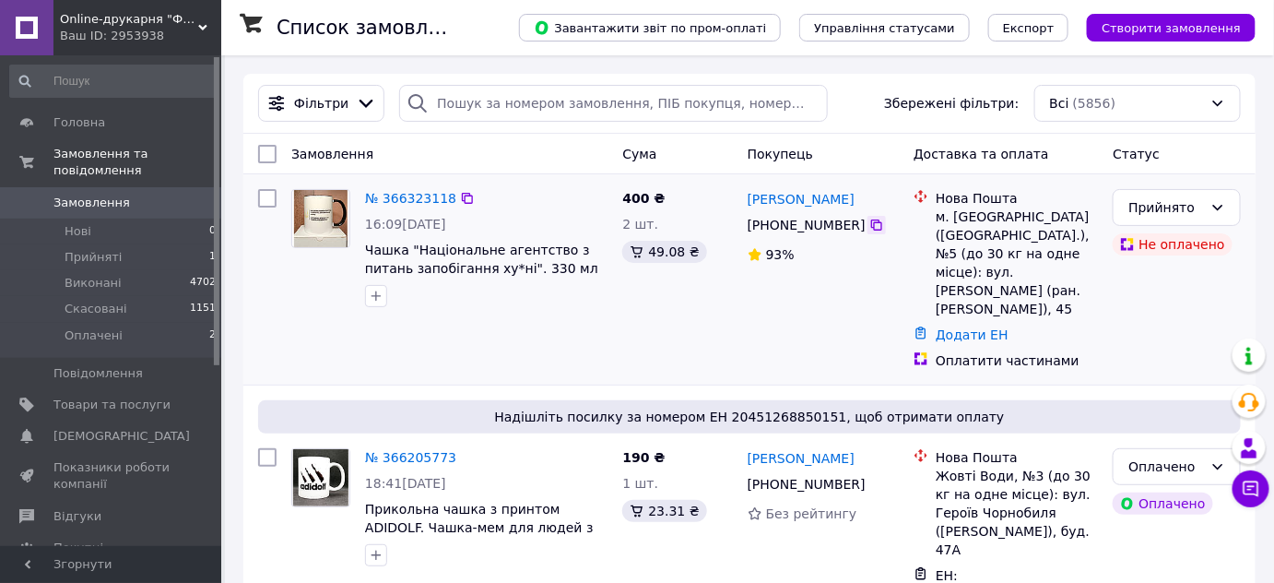
click at [871, 224] on icon at bounding box center [876, 224] width 11 height 11
